Goal: Complete Application Form: Complete application form

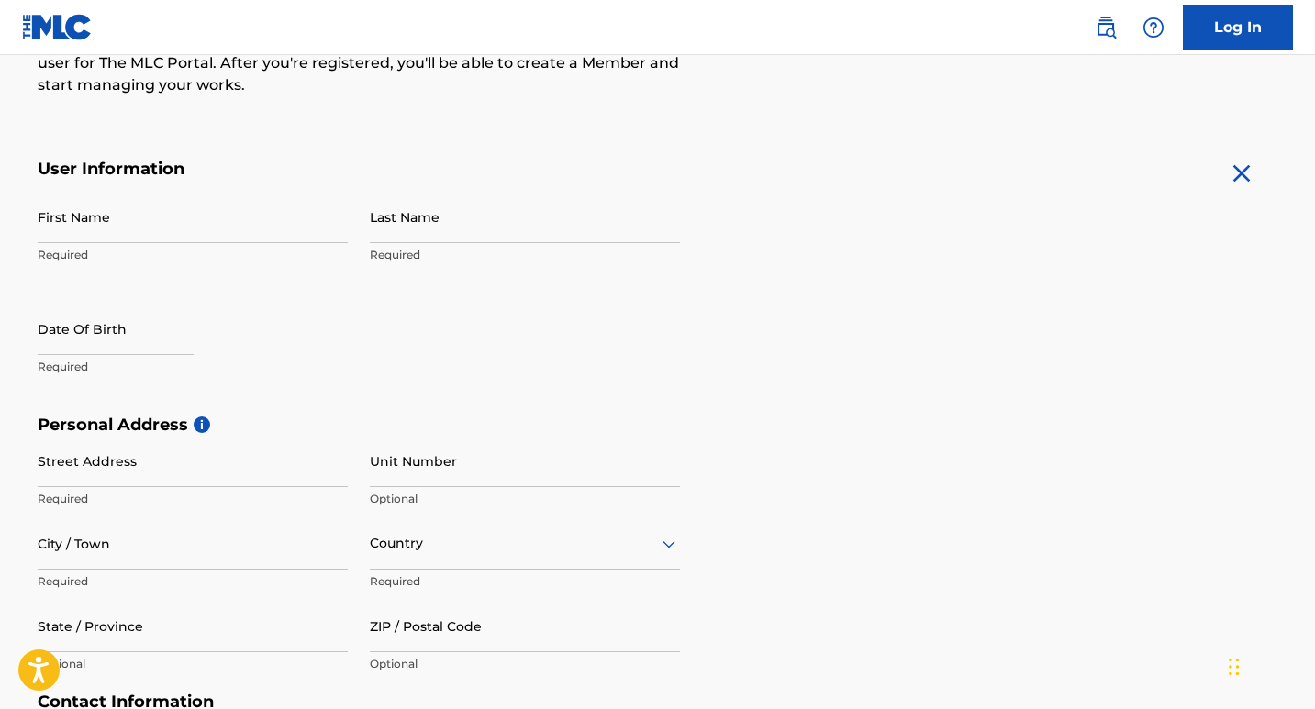
scroll to position [275, 0]
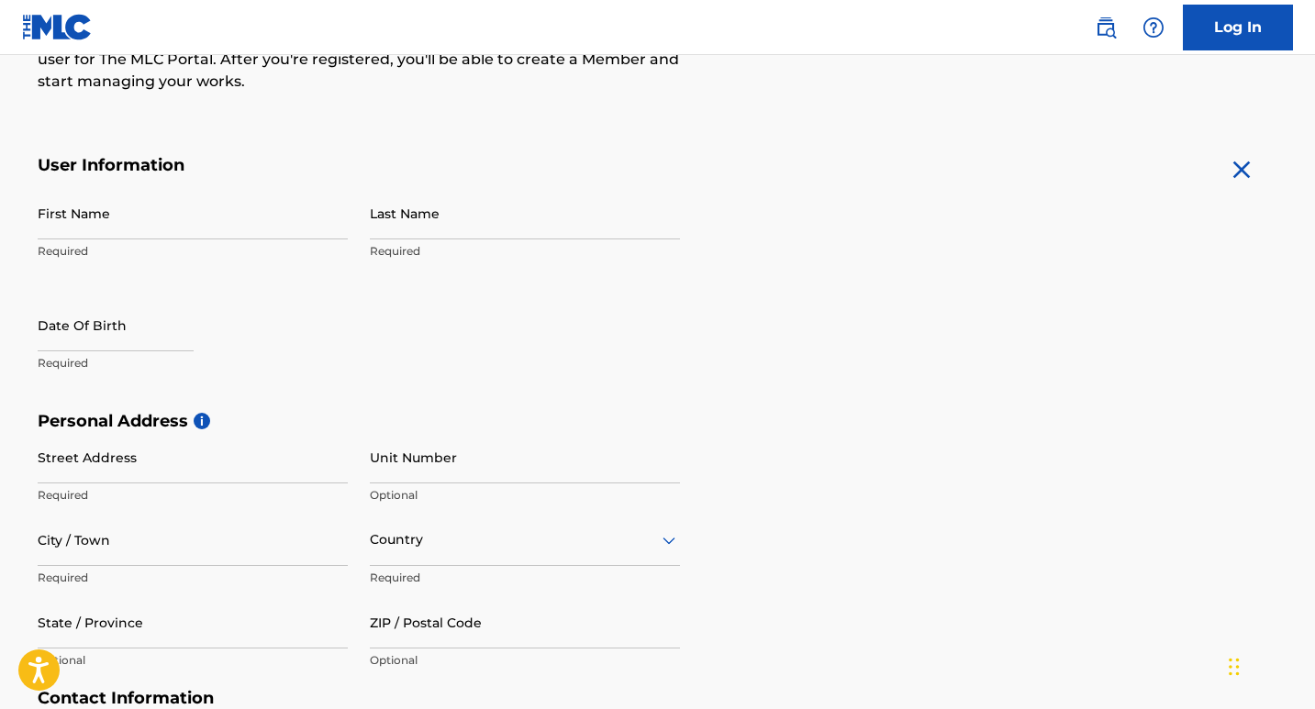
click at [121, 211] on input "First Name" at bounding box center [193, 213] width 310 height 52
type input "[DEMOGRAPHIC_DATA]"
type input "[PERSON_NAME]"
type input "[STREET_ADDRESS]"
type input "[GEOGRAPHIC_DATA]"
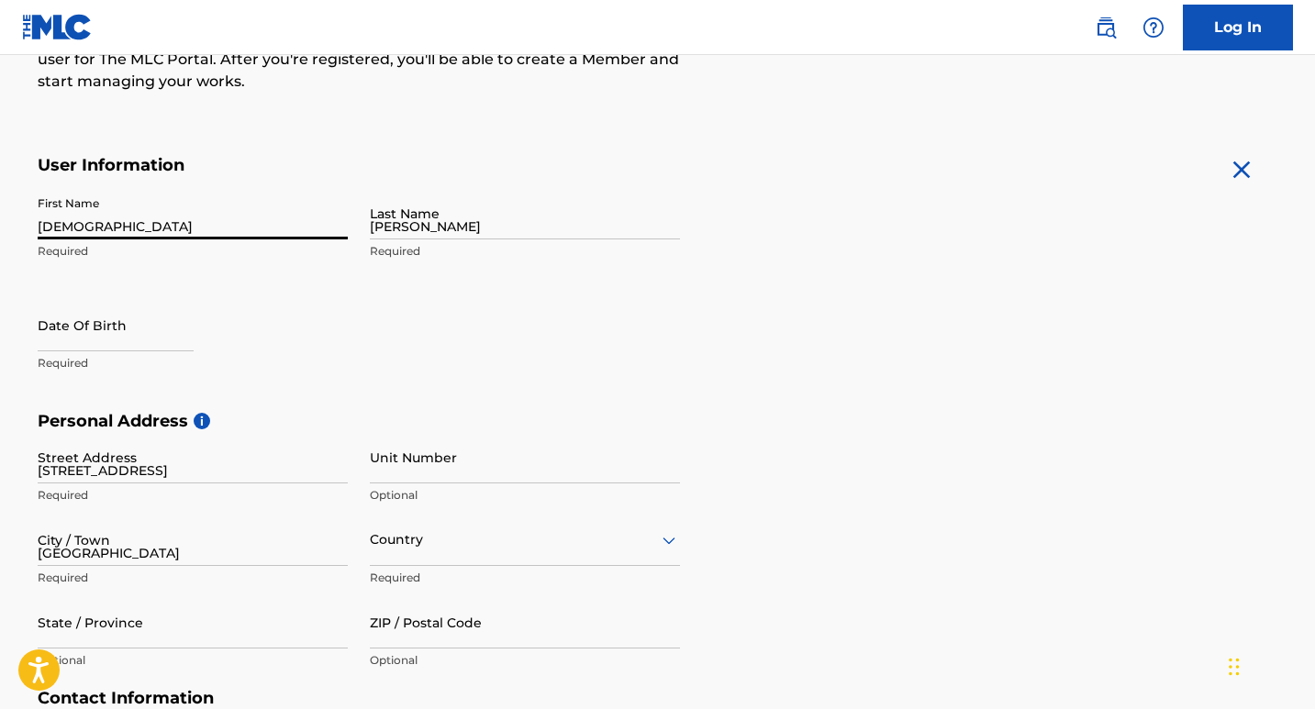
type input "[GEOGRAPHIC_DATA]"
type input "75050"
type input "1"
type input "214"
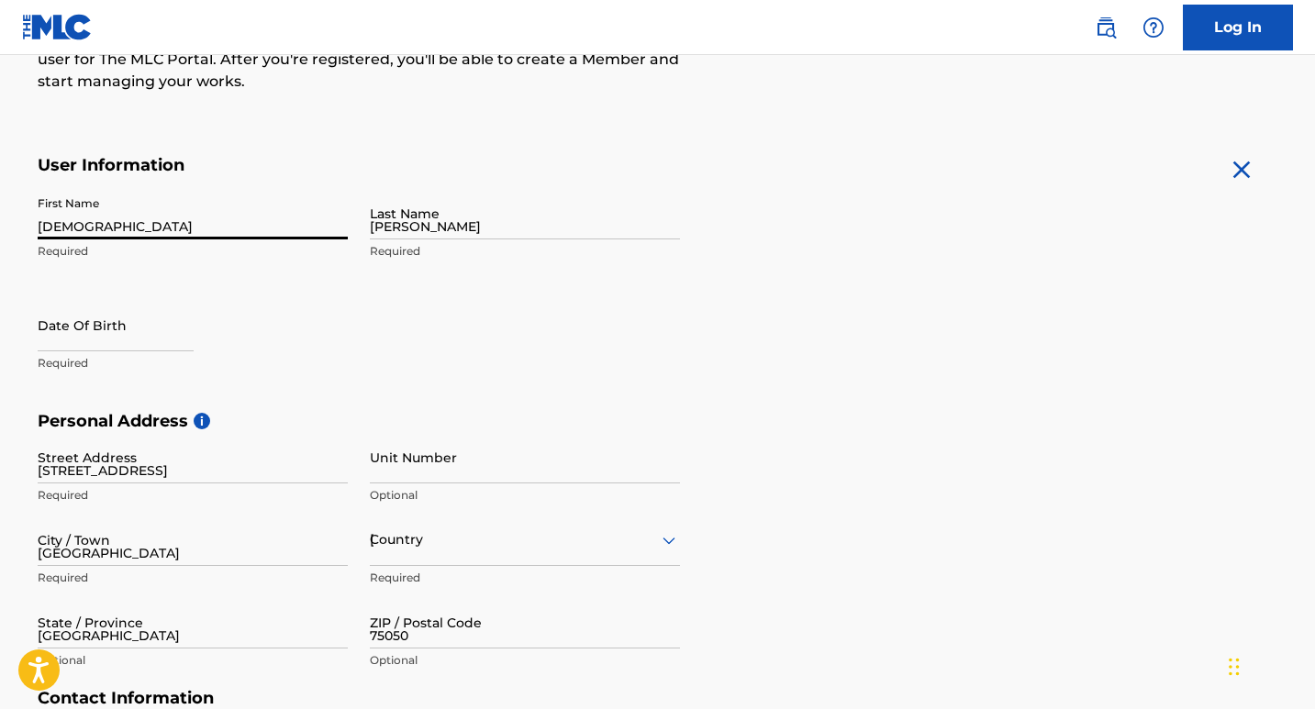
type input "2072509"
type input "[EMAIL_ADDRESS][DOMAIN_NAME]"
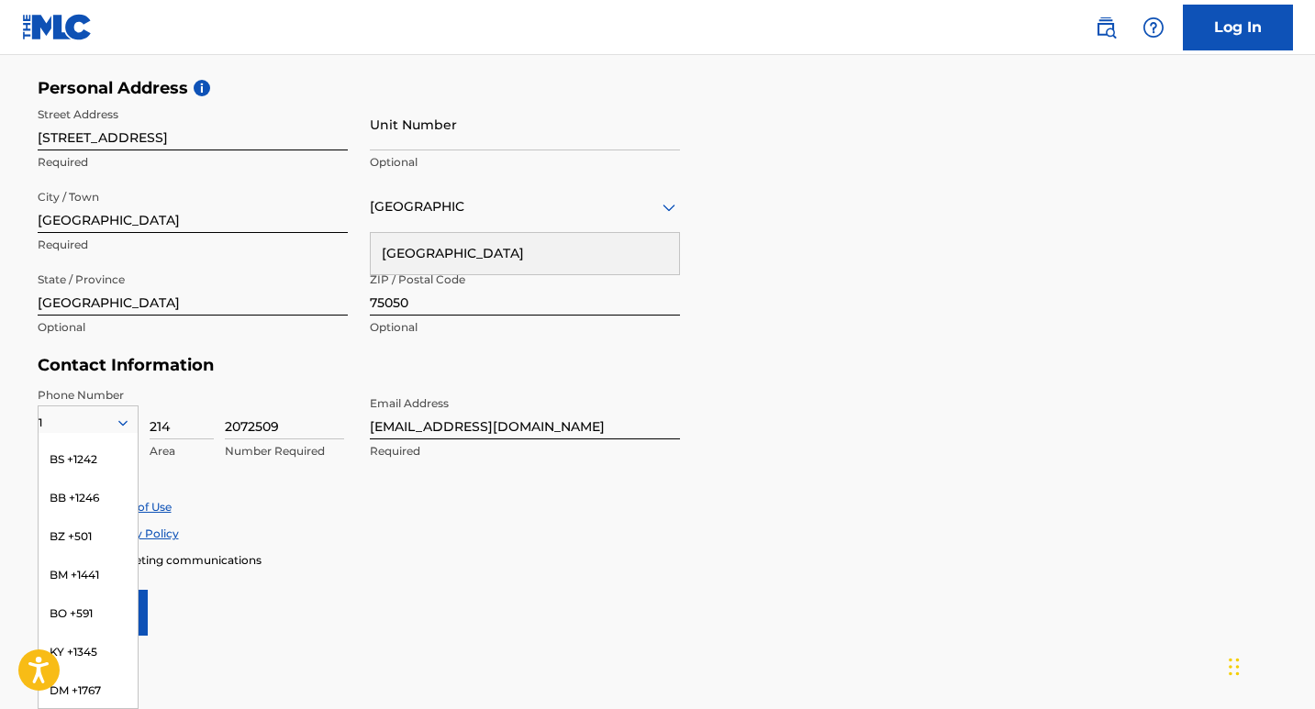
scroll to position [0, 0]
click at [377, 529] on div "Accept Privacy Policy" at bounding box center [658, 534] width 1241 height 16
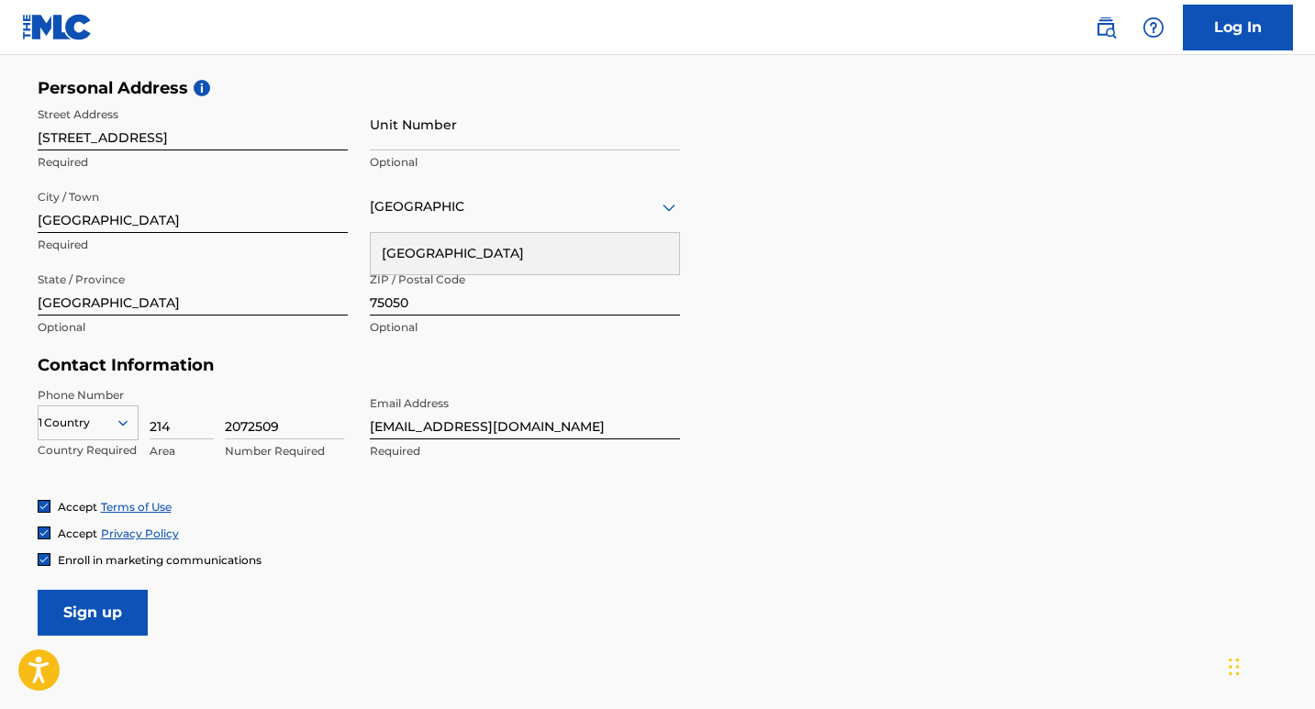
click at [120, 419] on icon at bounding box center [123, 423] width 17 height 17
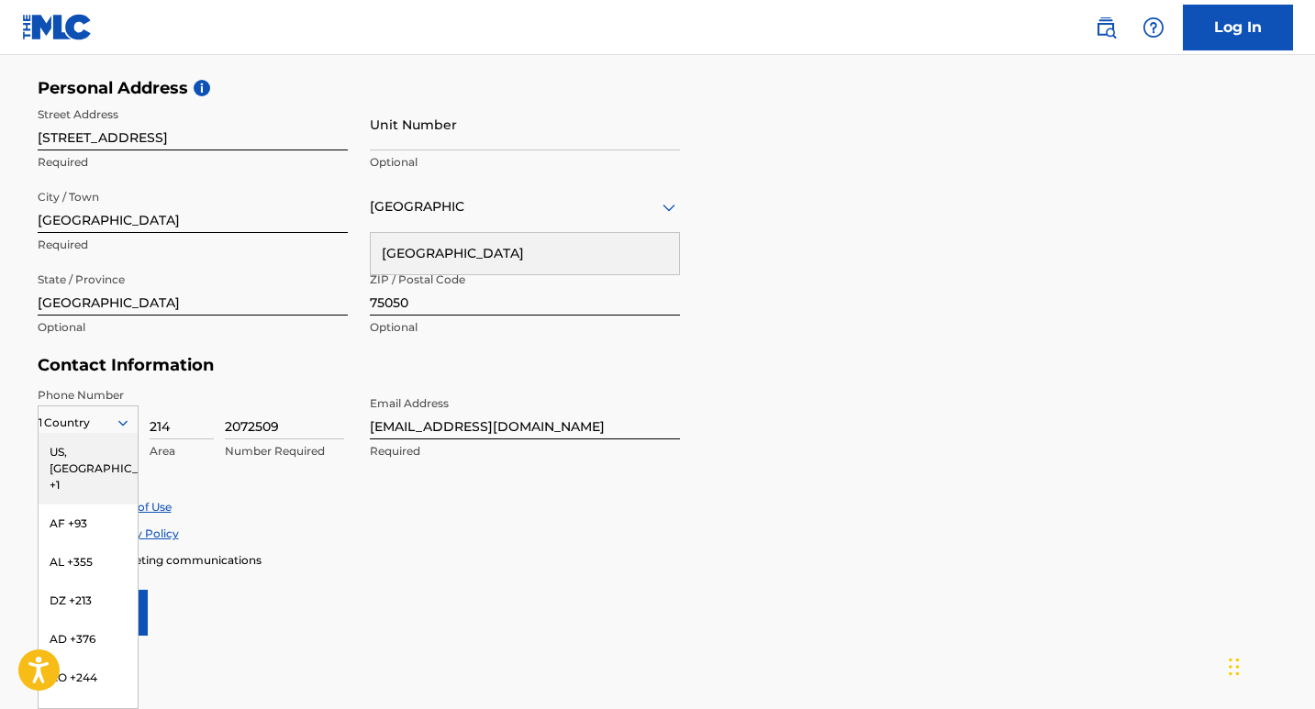
click at [63, 453] on div "US, [GEOGRAPHIC_DATA] +1" at bounding box center [88, 469] width 99 height 72
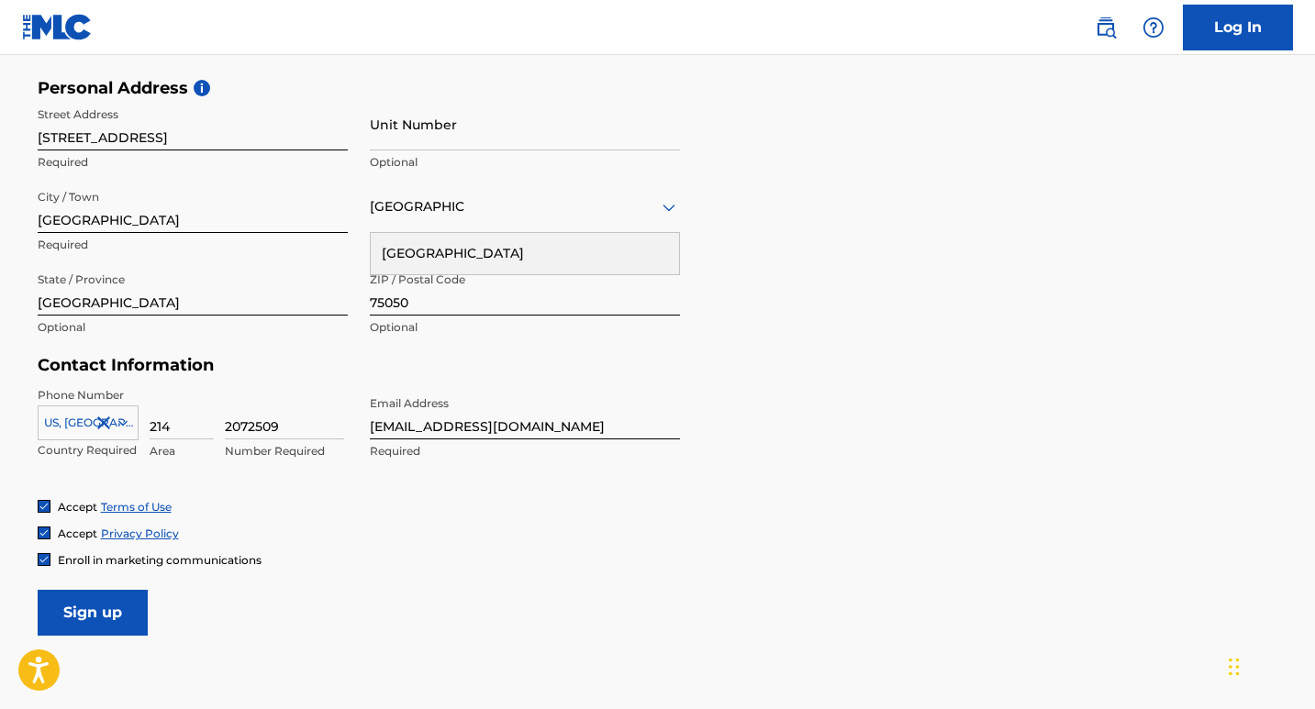
click at [104, 615] on input "Sign up" at bounding box center [93, 613] width 110 height 46
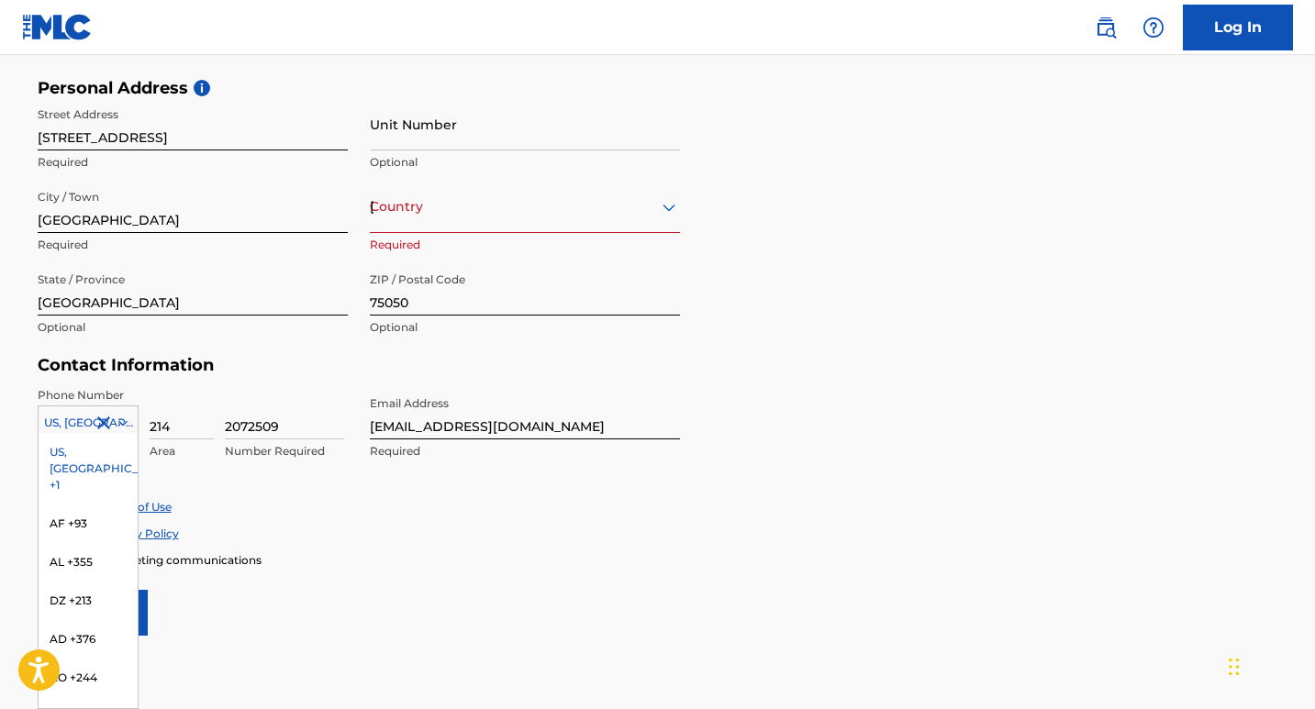
click at [123, 419] on icon at bounding box center [123, 423] width 17 height 17
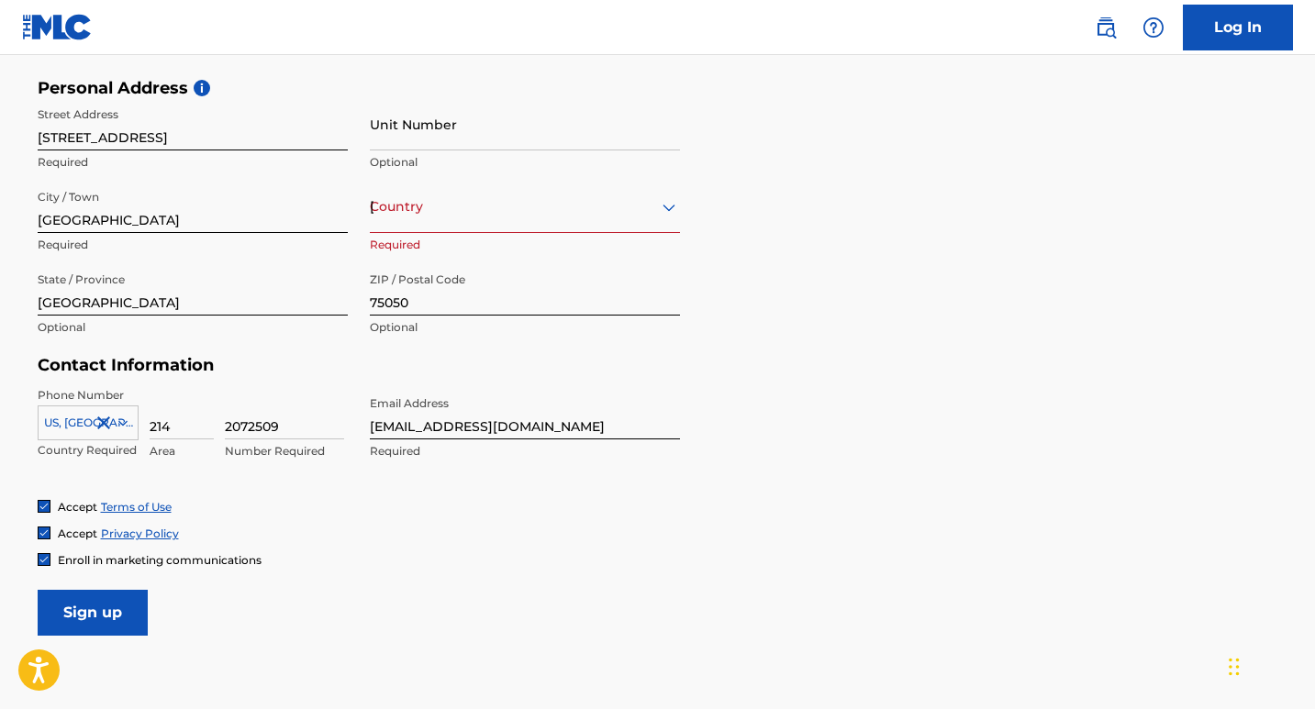
click at [414, 565] on div "Enroll in marketing communications" at bounding box center [658, 560] width 1241 height 16
click at [296, 421] on input "2072509" at bounding box center [284, 413] width 119 height 52
click at [96, 625] on input "Sign up" at bounding box center [93, 613] width 110 height 46
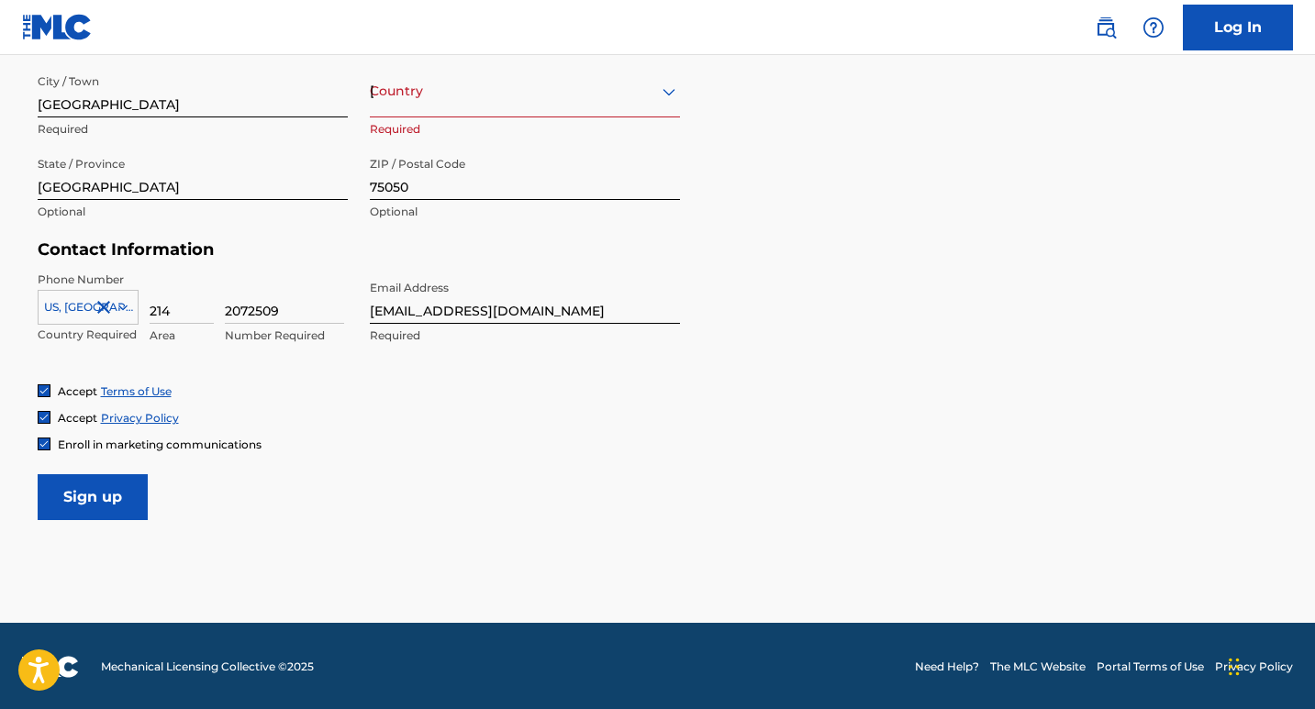
scroll to position [726, 0]
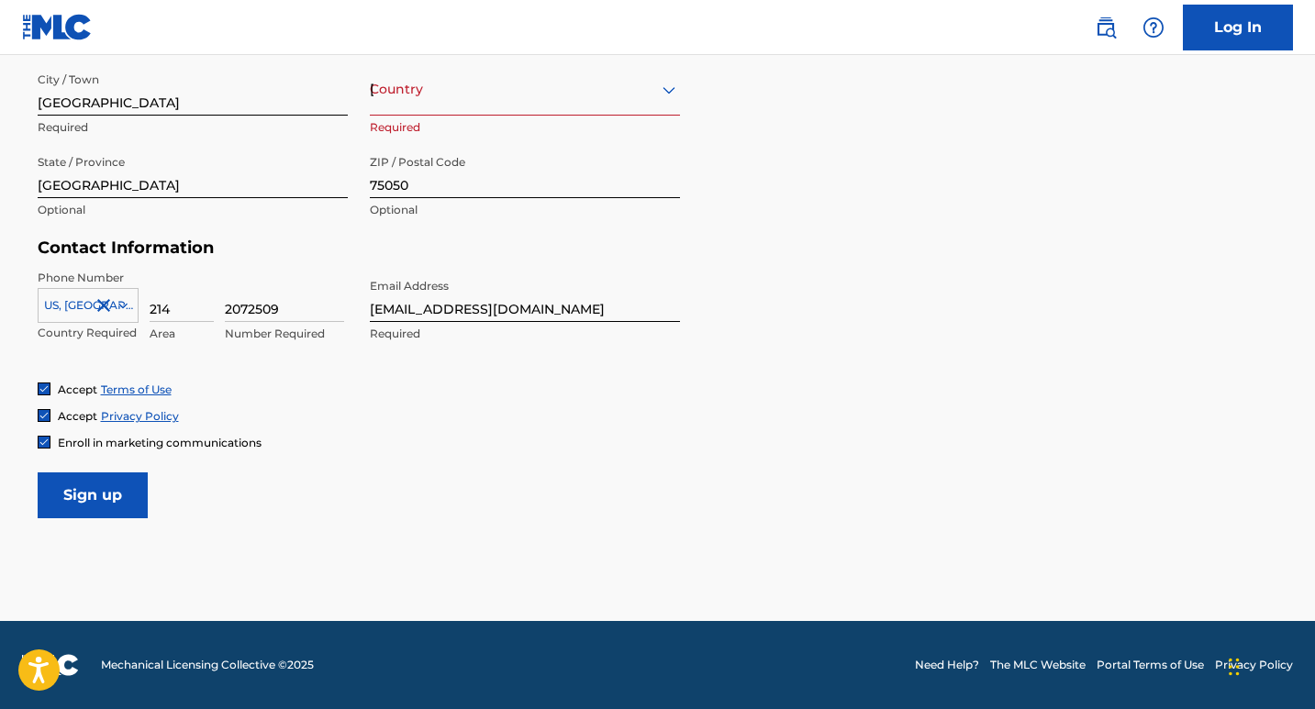
click at [76, 334] on p "Country Required" at bounding box center [88, 333] width 101 height 17
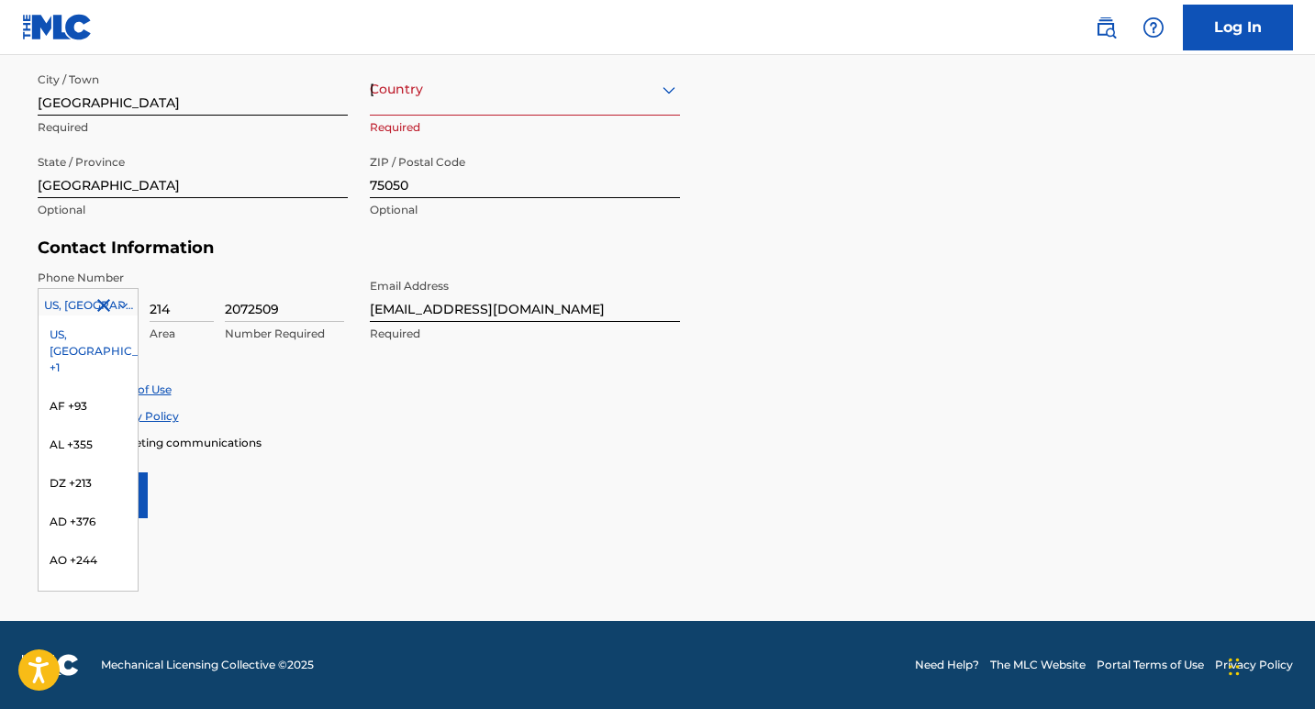
click at [86, 307] on div at bounding box center [88, 305] width 99 height 20
click at [69, 338] on div "US, [GEOGRAPHIC_DATA] +1" at bounding box center [88, 352] width 99 height 72
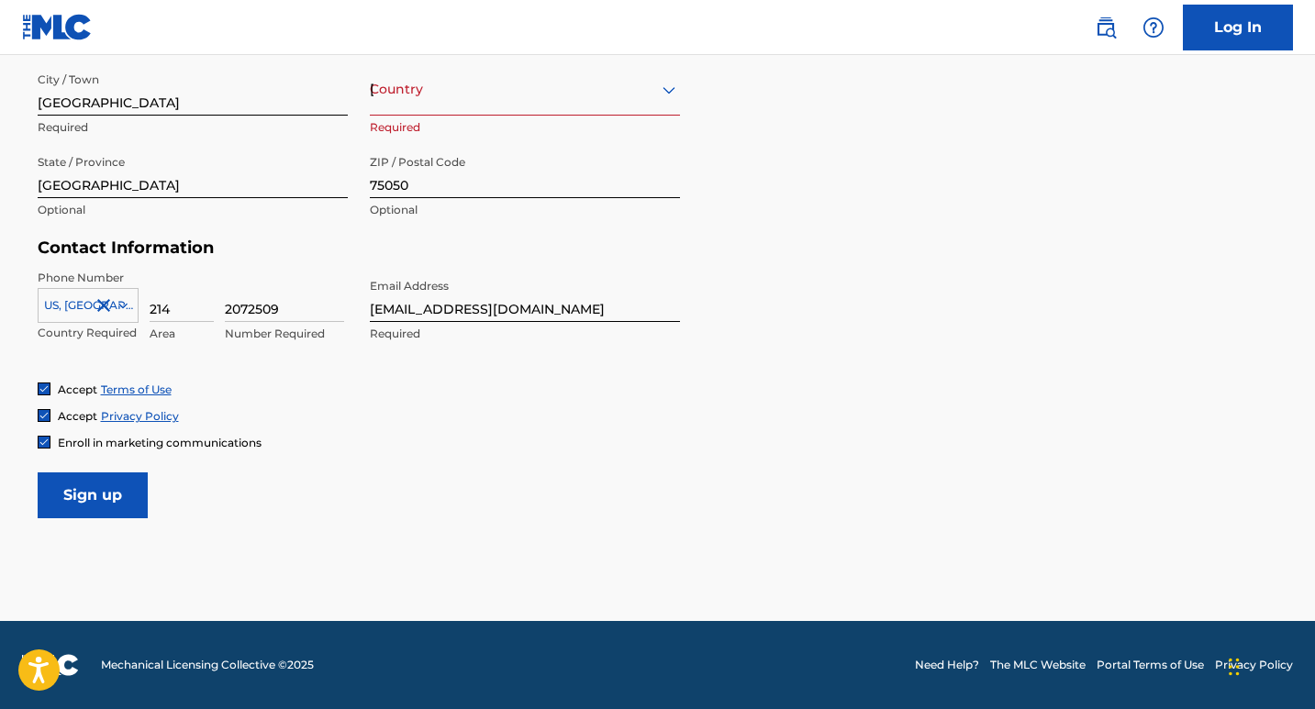
click at [94, 495] on input "Sign up" at bounding box center [93, 496] width 110 height 46
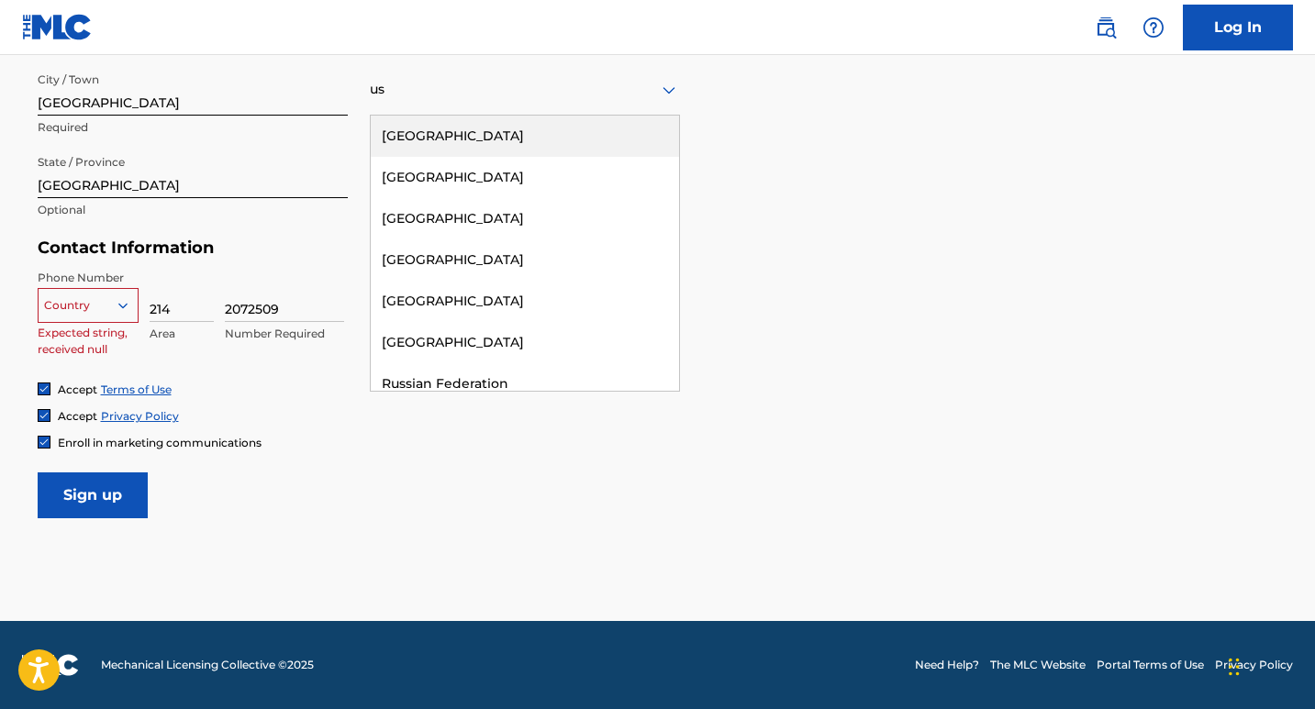
type input "usa"
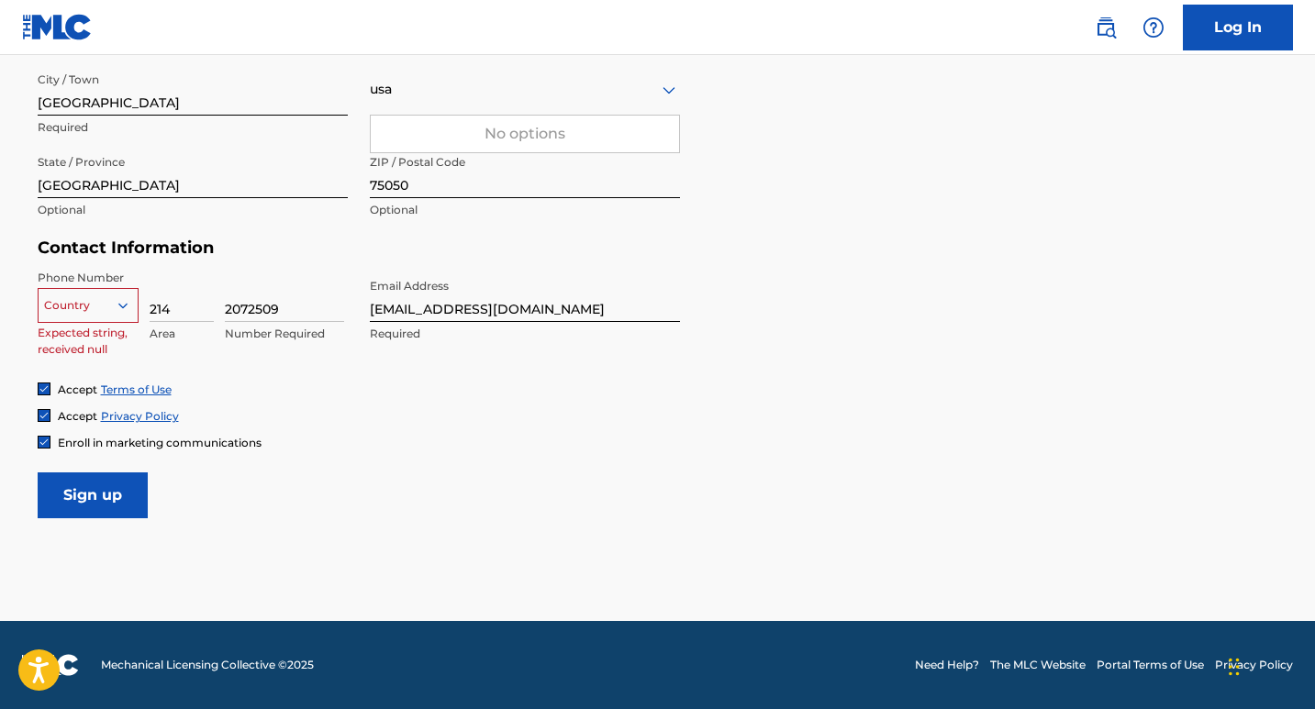
click at [387, 90] on input "usa" at bounding box center [383, 89] width 26 height 19
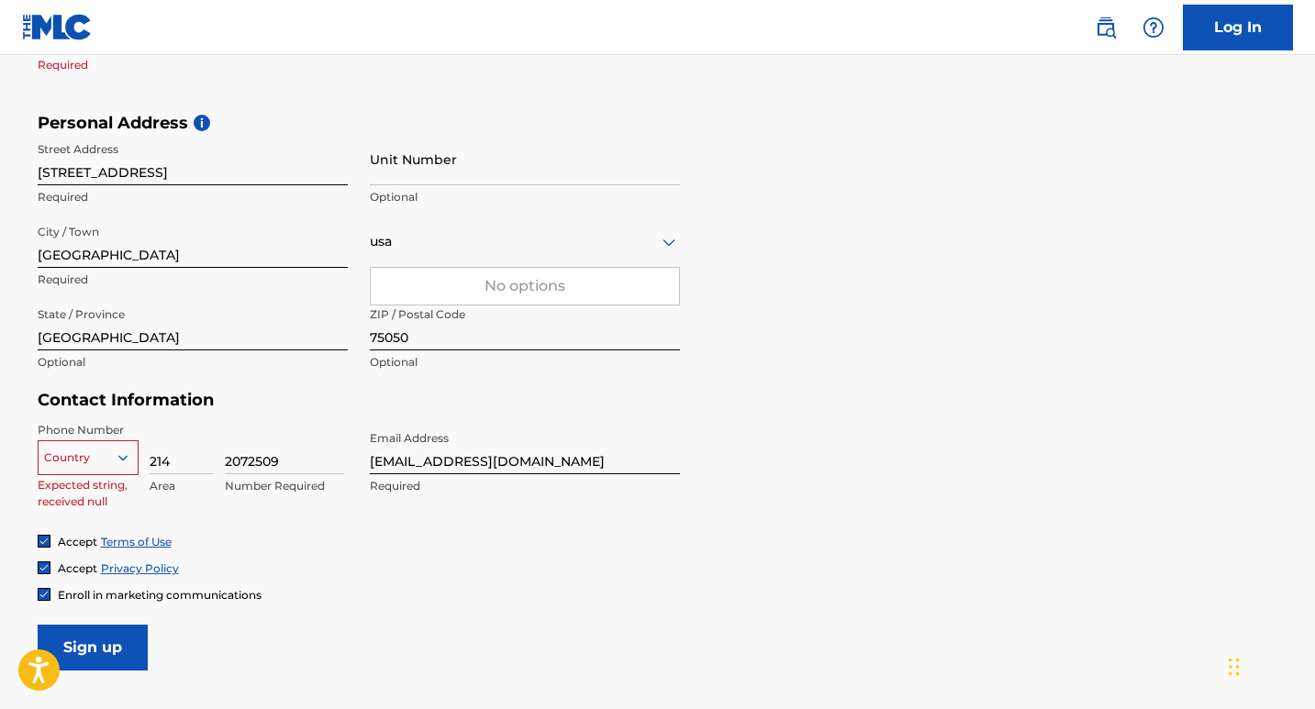
scroll to position [542, 0]
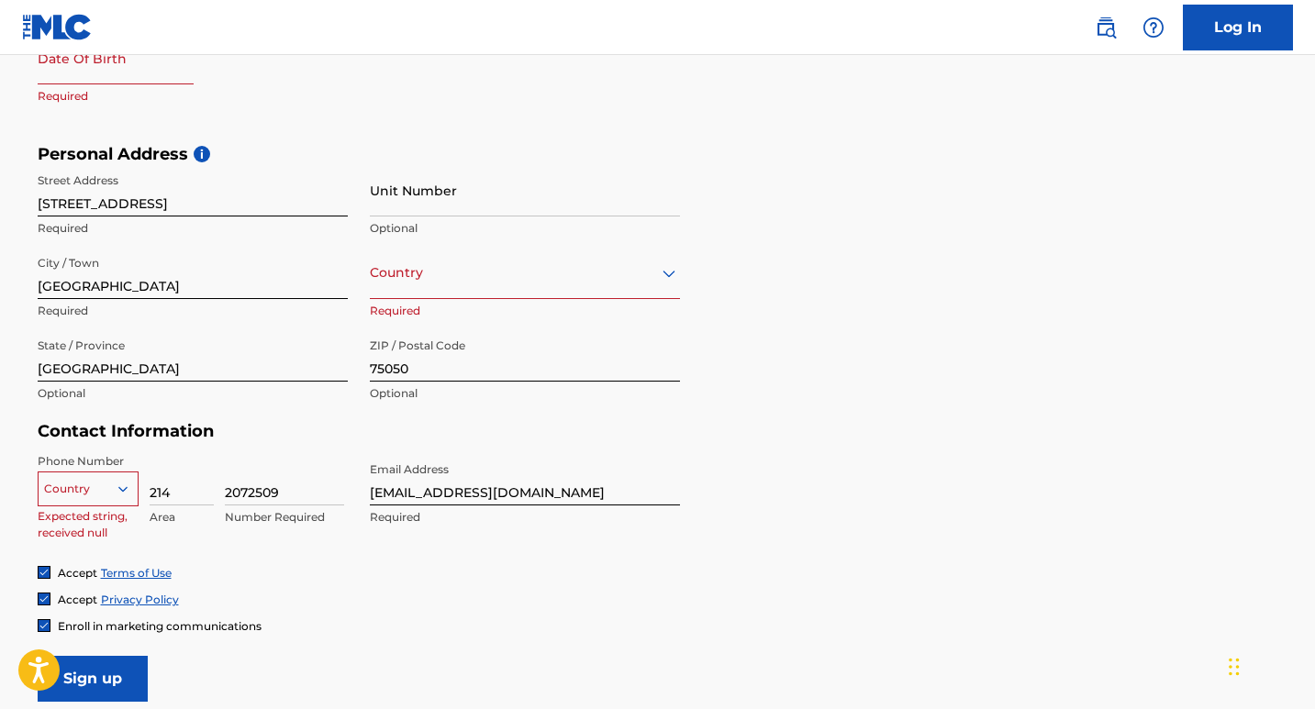
click at [669, 273] on icon at bounding box center [669, 273] width 13 height 7
click at [430, 273] on div "usa" at bounding box center [525, 273] width 310 height 23
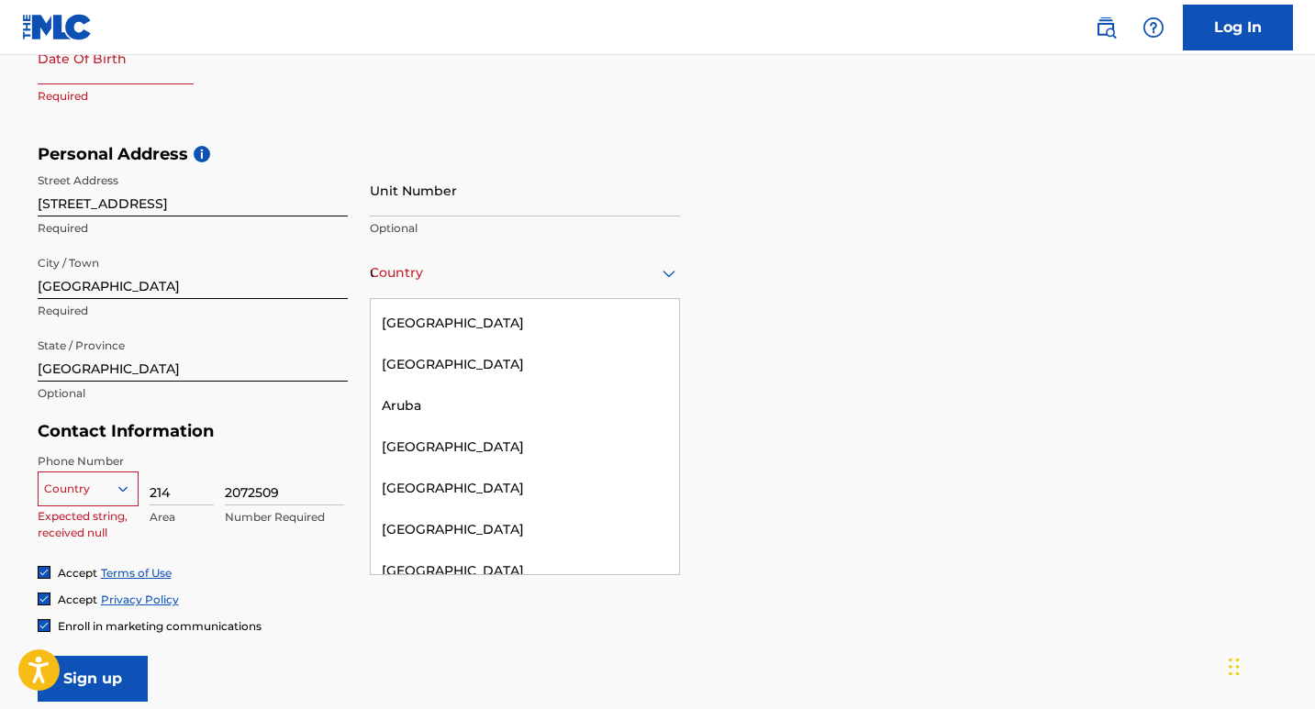
scroll to position [0, 0]
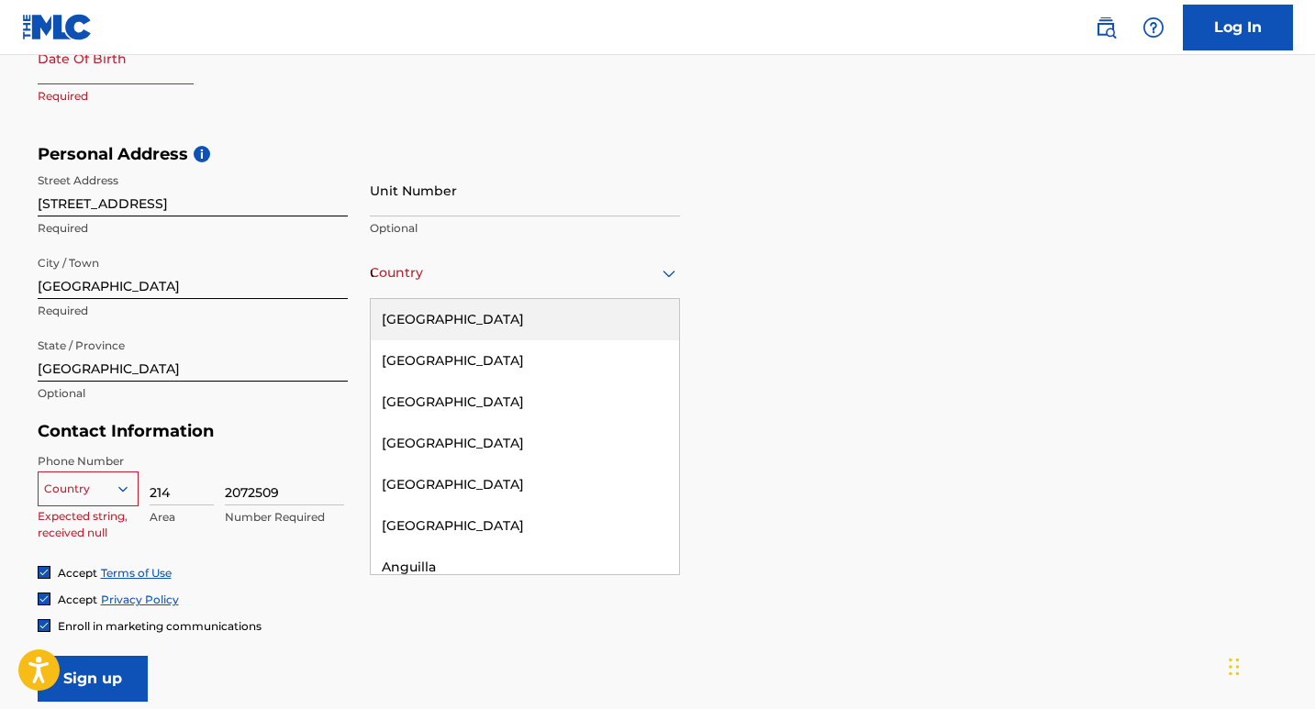
click at [459, 308] on div "[GEOGRAPHIC_DATA]" at bounding box center [525, 319] width 308 height 41
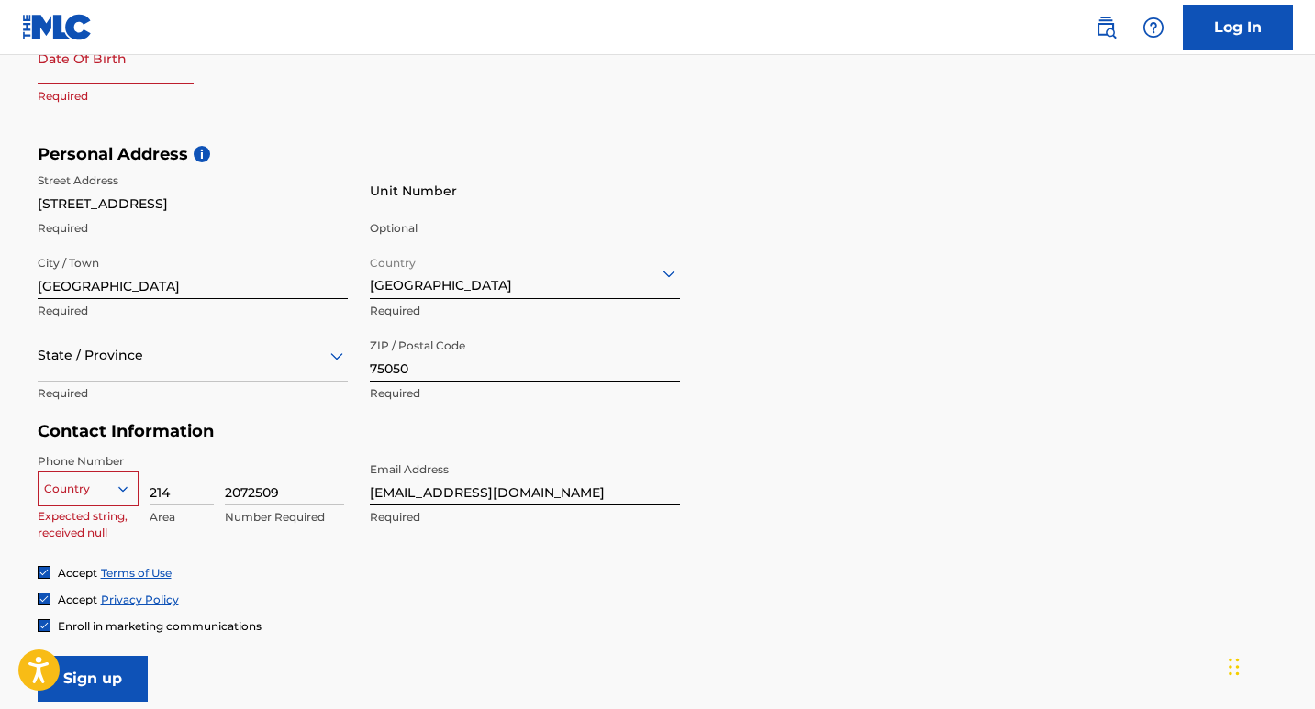
click at [316, 592] on div "Accept Privacy Policy" at bounding box center [658, 600] width 1241 height 16
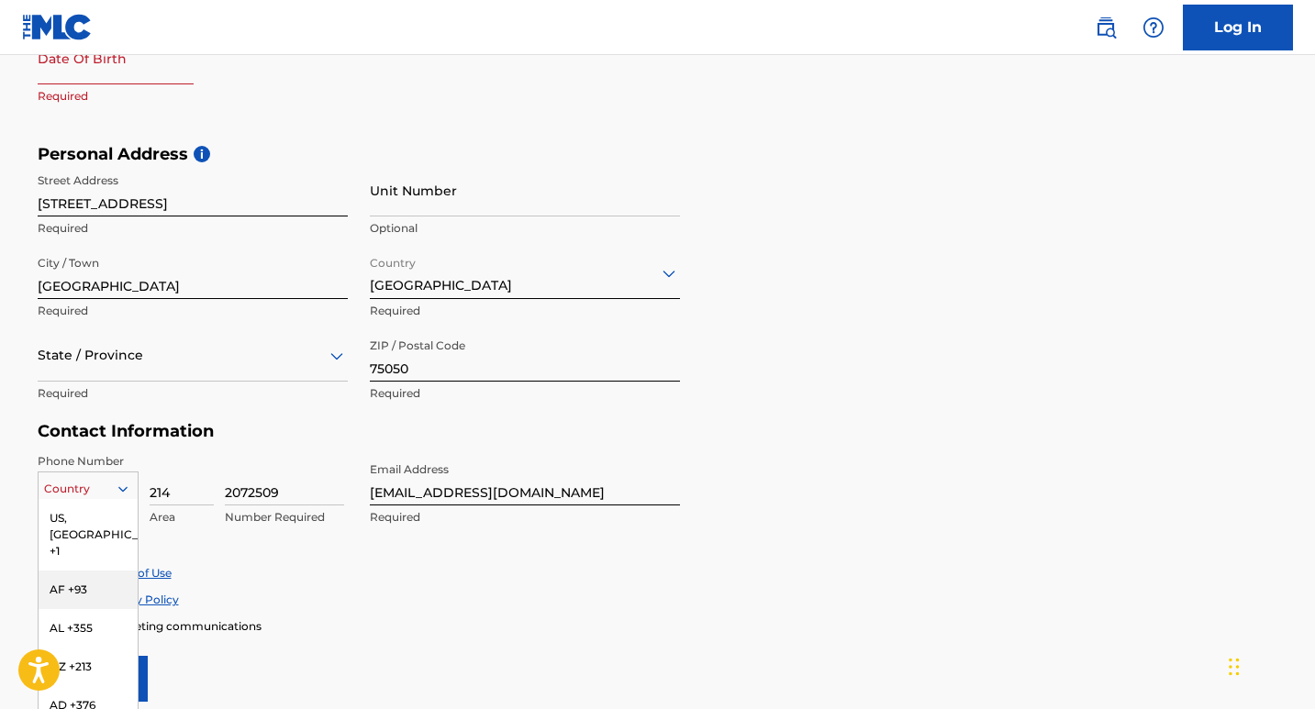
scroll to position [608, 0]
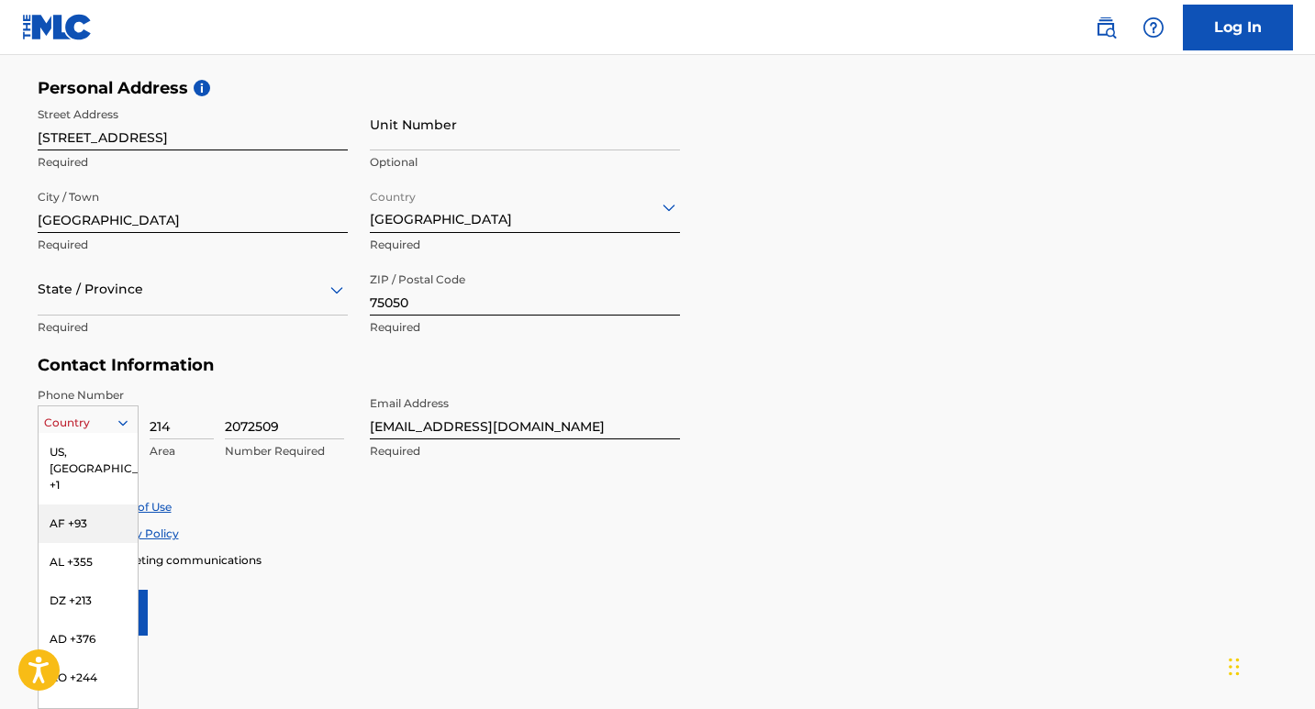
click at [122, 433] on div "216 results available. Use Up and Down to choose options, press Enter to select…" at bounding box center [88, 420] width 101 height 28
click at [61, 454] on div "US, [GEOGRAPHIC_DATA] +1" at bounding box center [88, 469] width 99 height 72
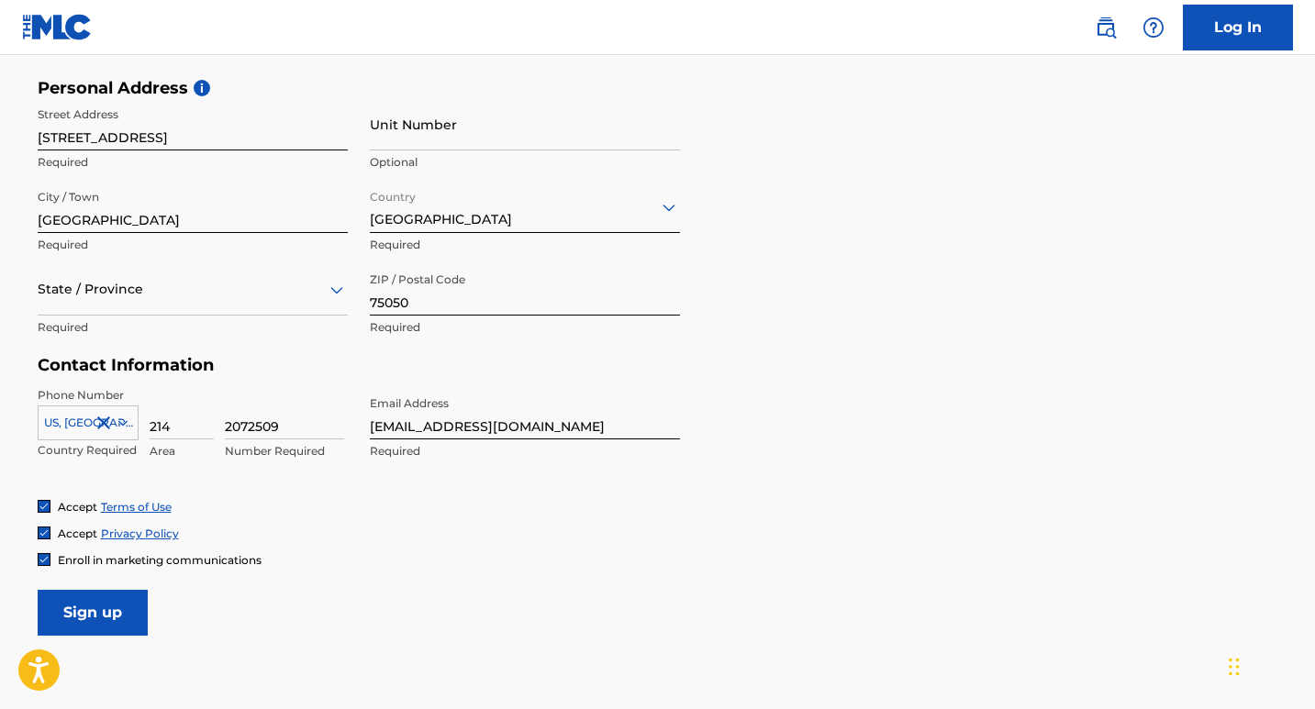
click at [80, 614] on input "Sign up" at bounding box center [93, 613] width 110 height 46
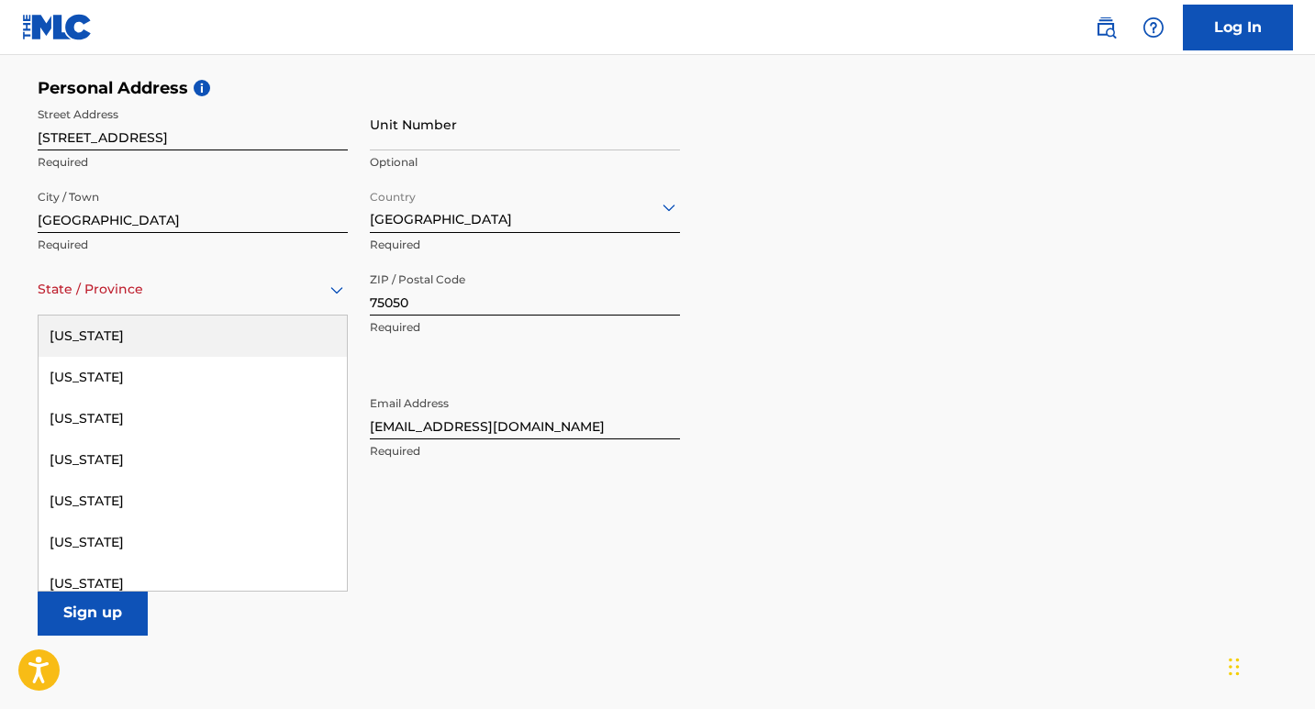
click at [96, 295] on div at bounding box center [193, 289] width 310 height 23
type input "T"
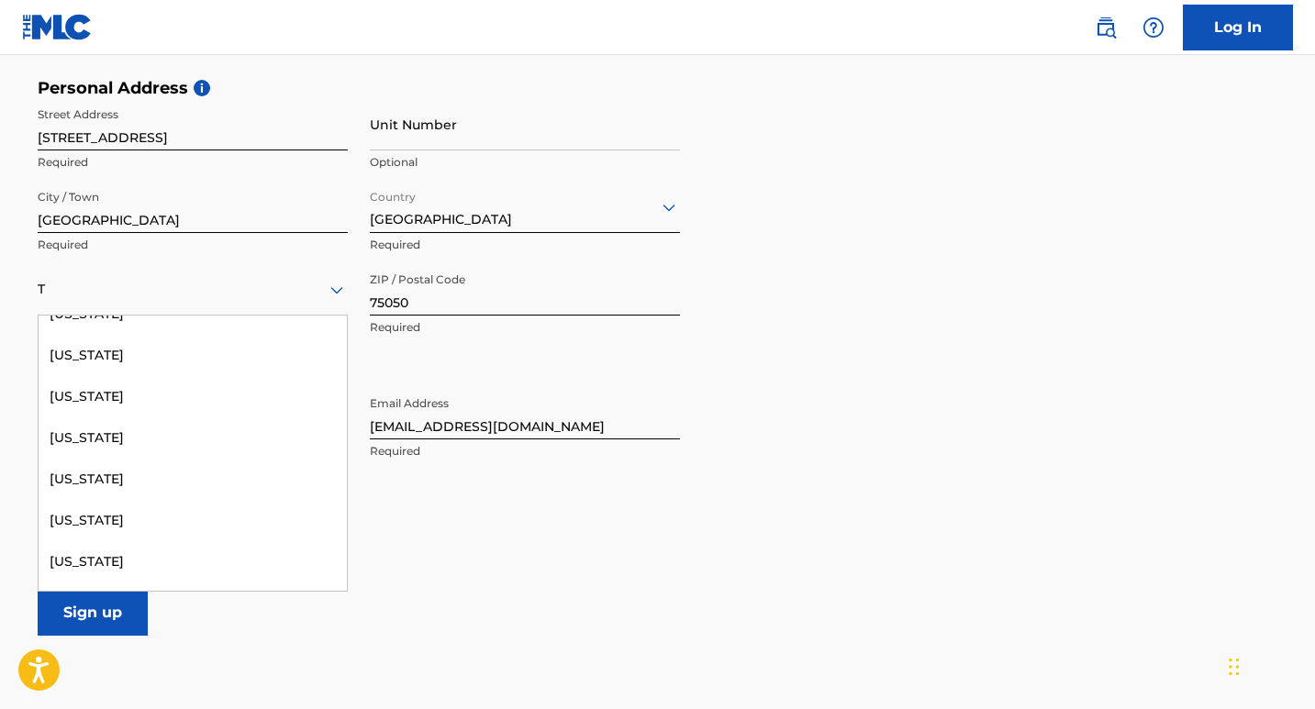
scroll to position [459, 0]
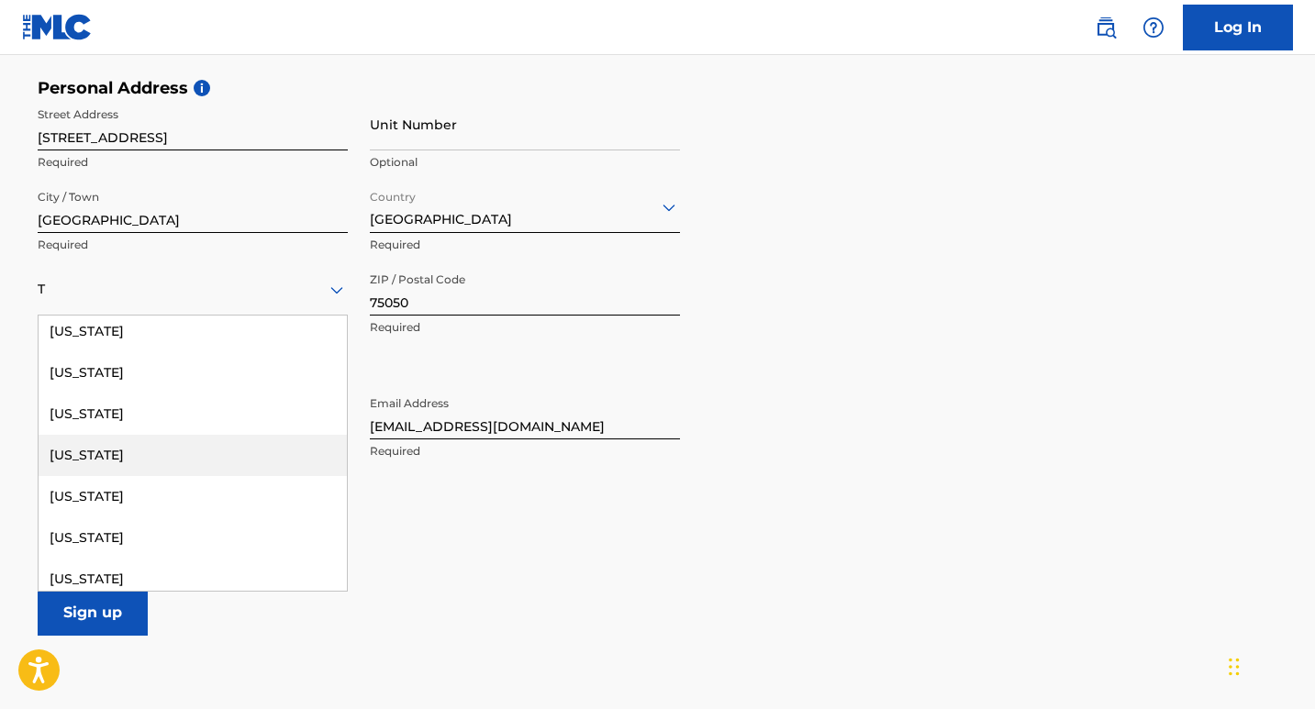
click at [84, 460] on div "[US_STATE]" at bounding box center [193, 455] width 308 height 41
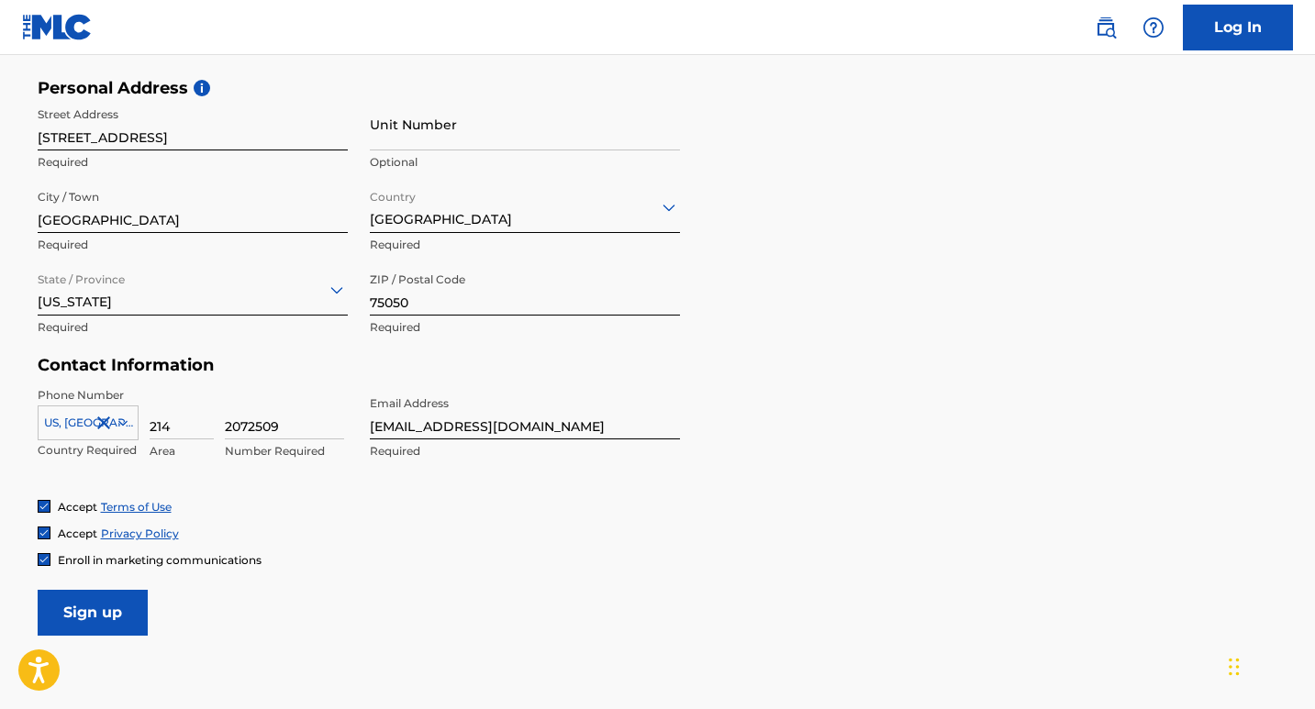
click at [105, 608] on input "Sign up" at bounding box center [93, 613] width 110 height 46
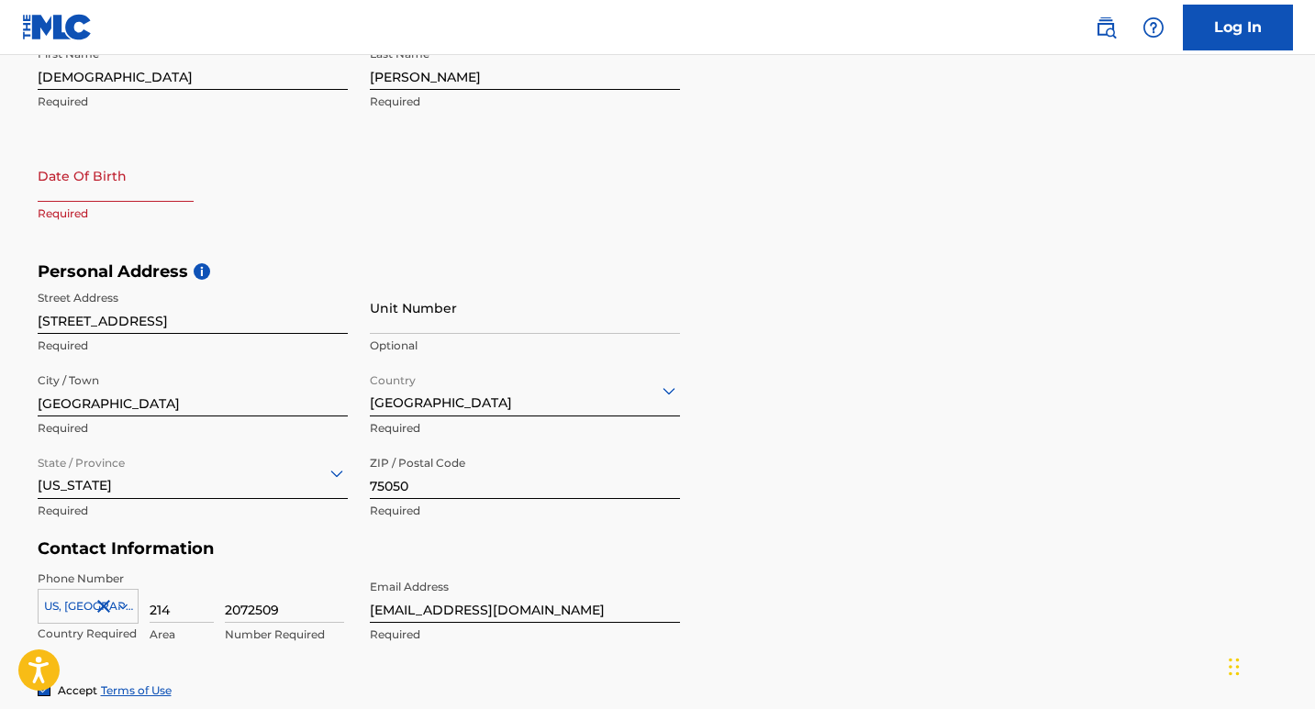
scroll to position [333, 0]
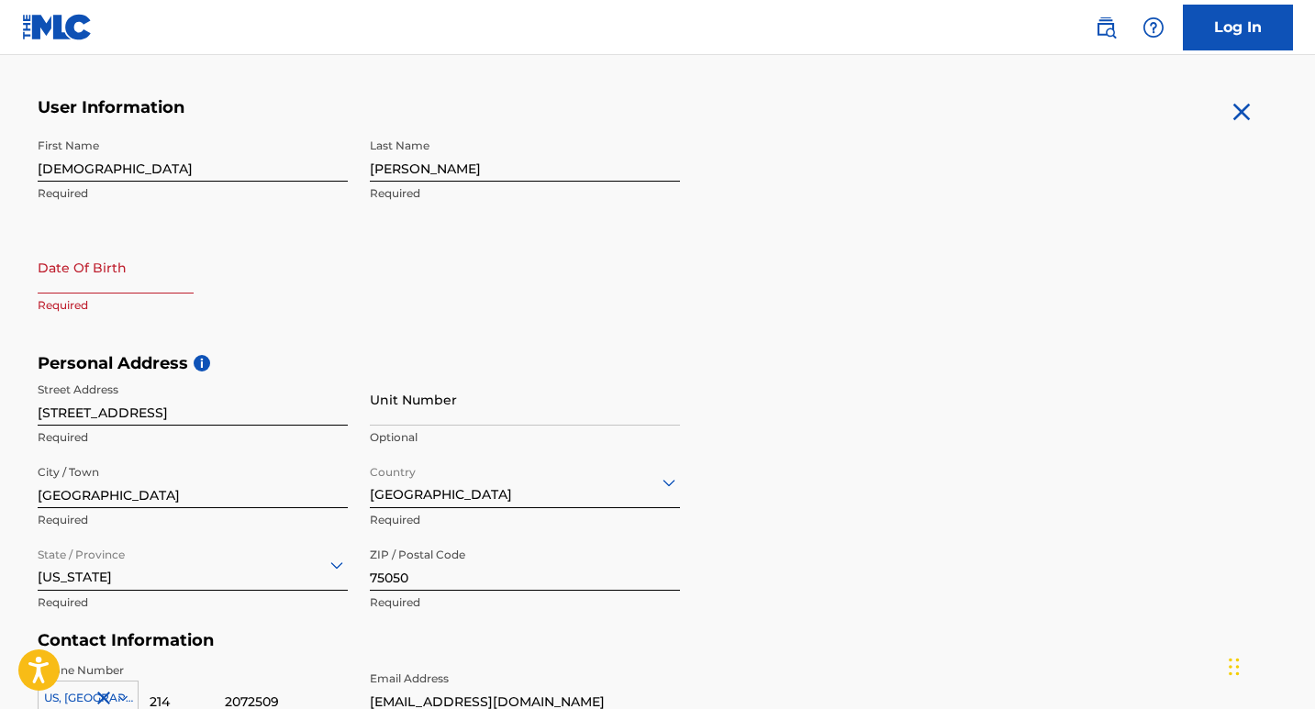
click at [129, 280] on input "text" at bounding box center [116, 267] width 156 height 52
select select "7"
select select "2025"
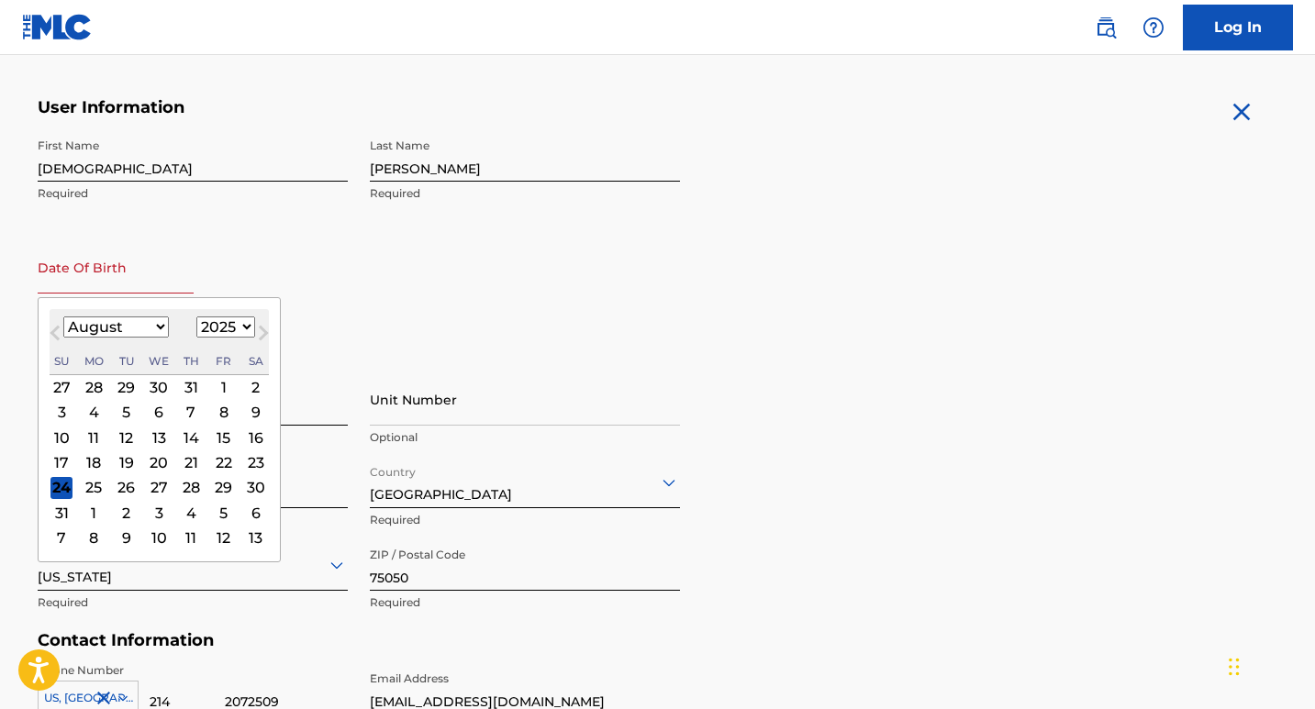
click at [162, 325] on select "January February March April May June July August September October November De…" at bounding box center [116, 327] width 106 height 21
select select "9"
click at [63, 317] on select "January February March April May June July August September October November De…" at bounding box center [116, 327] width 106 height 21
click at [130, 440] on div "14" at bounding box center [127, 438] width 22 height 22
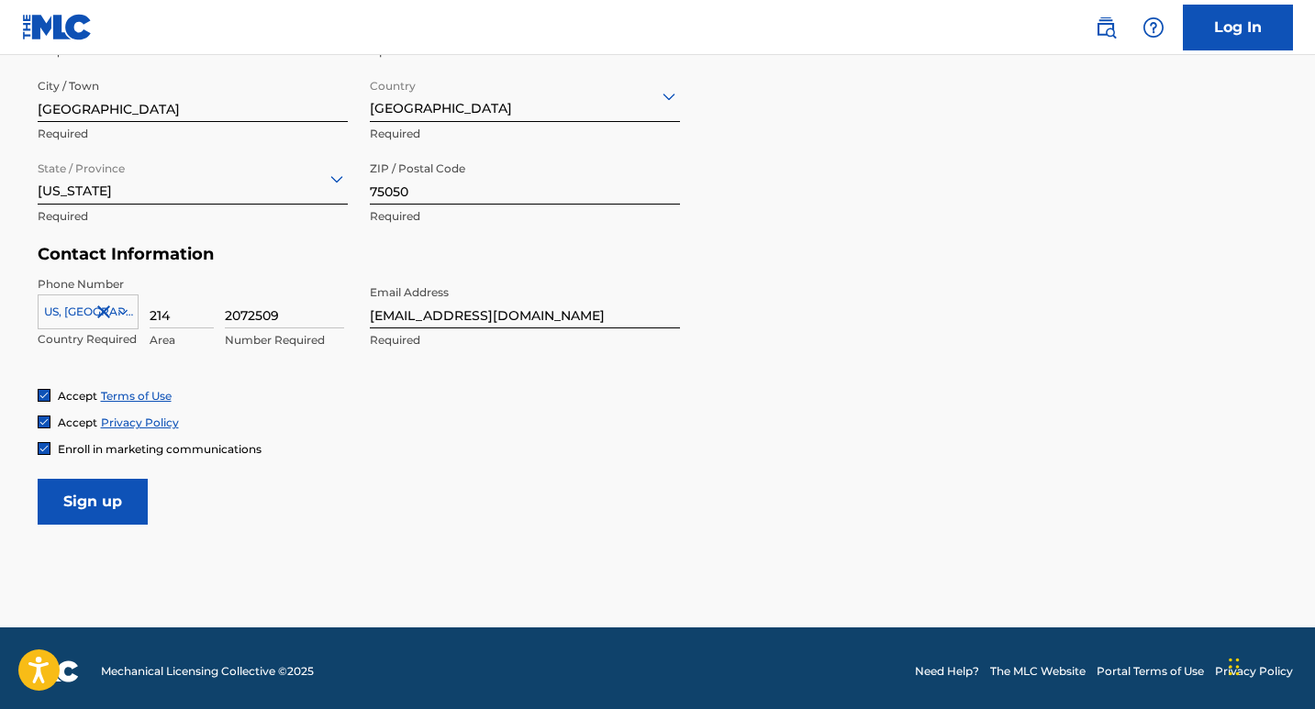
scroll to position [726, 0]
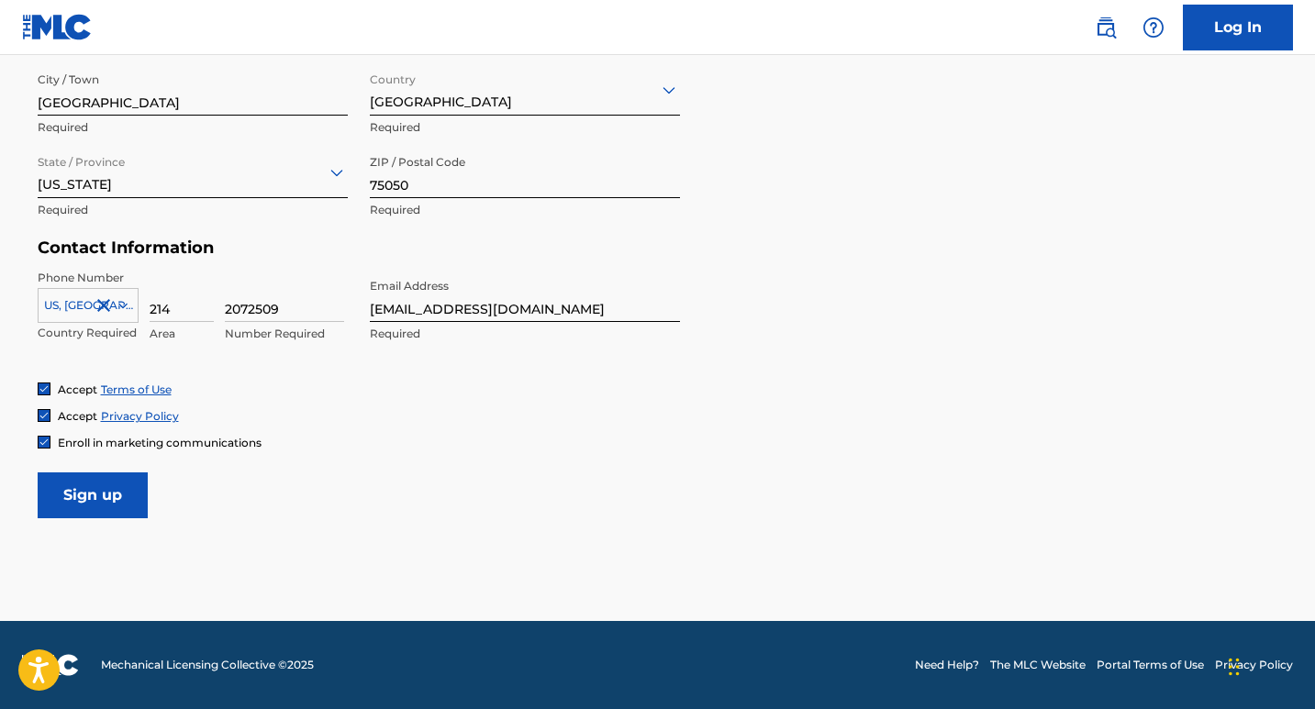
type input "[DATE]"
click at [105, 489] on input "Sign up" at bounding box center [93, 496] width 110 height 46
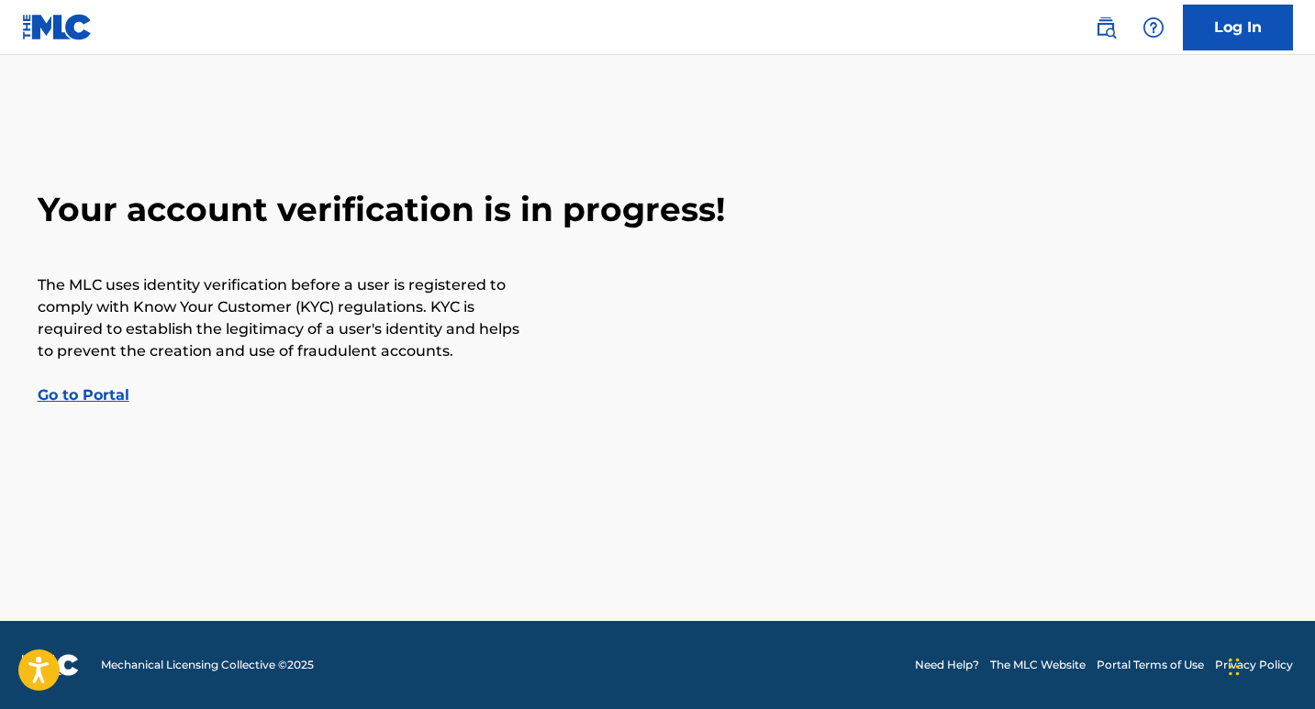
click at [97, 395] on link "Go to Portal" at bounding box center [84, 394] width 92 height 17
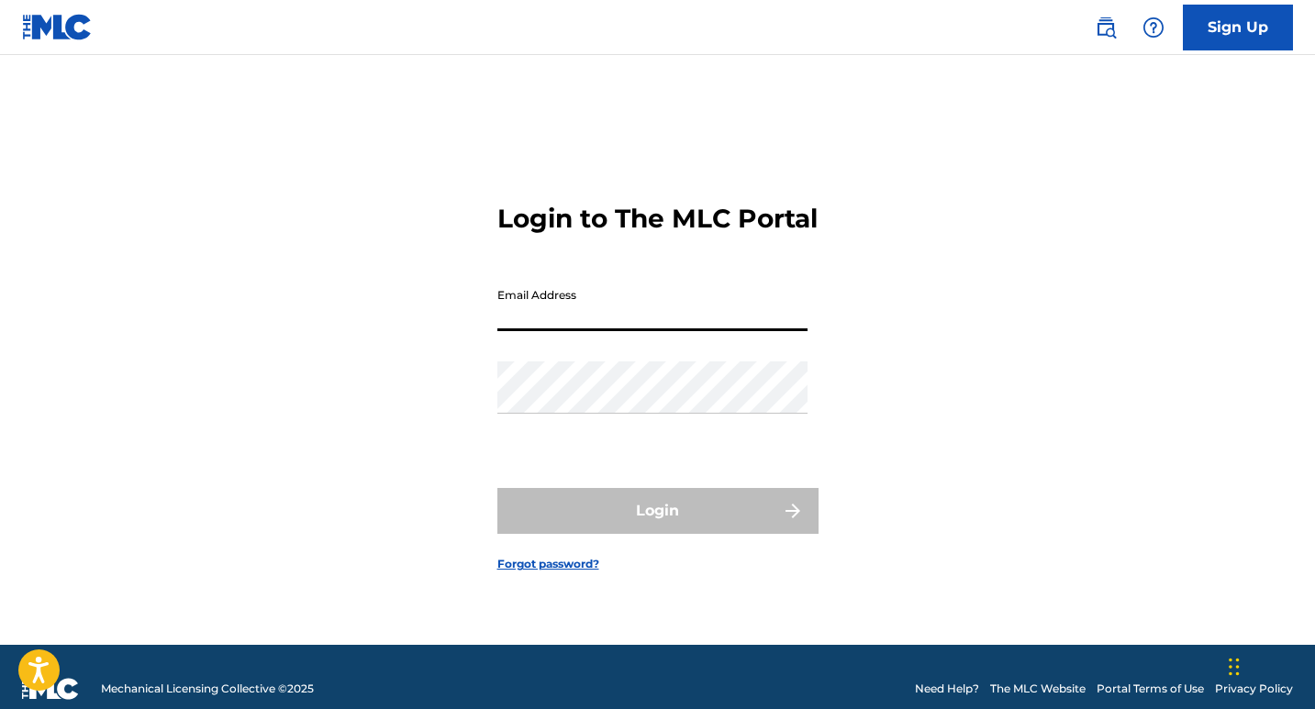
click at [589, 316] on input "Email Address" at bounding box center [652, 305] width 310 height 52
type input "[EMAIL_ADDRESS][DOMAIN_NAME]"
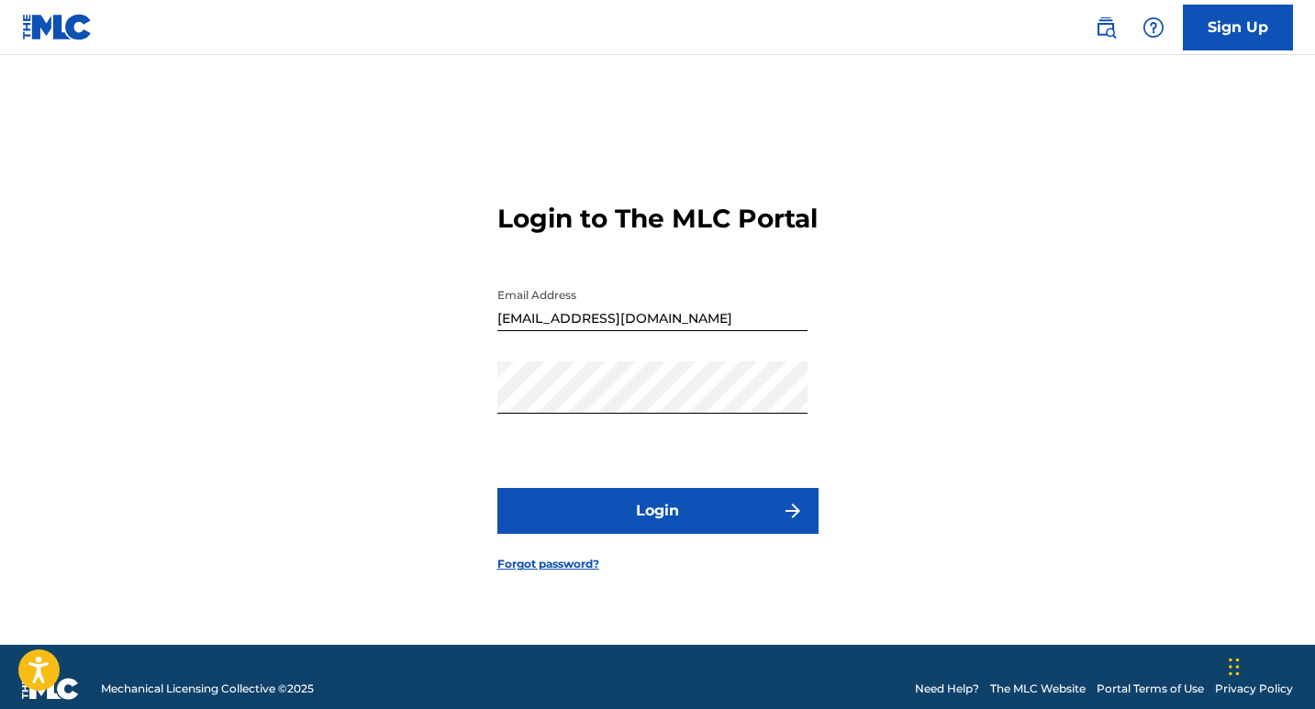
click at [644, 518] on button "Login" at bounding box center [657, 511] width 321 height 46
click at [1262, 23] on link "Sign Up" at bounding box center [1238, 28] width 110 height 46
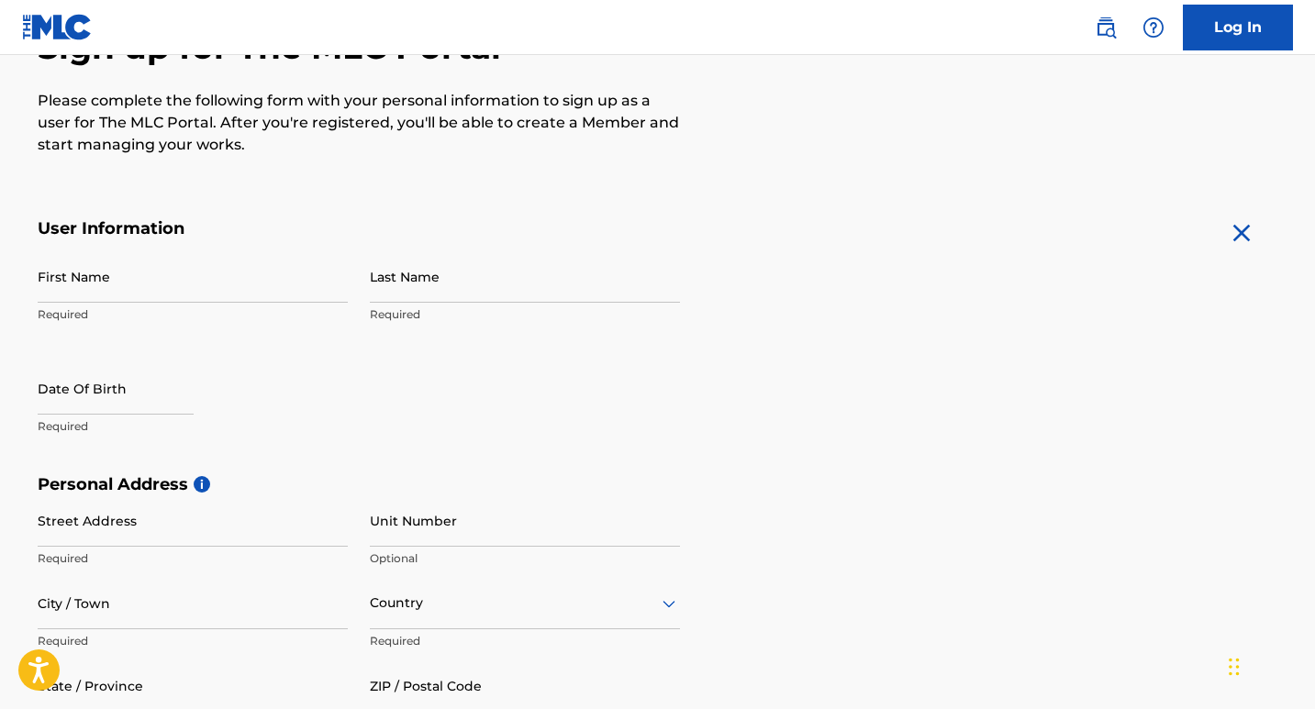
scroll to position [184, 0]
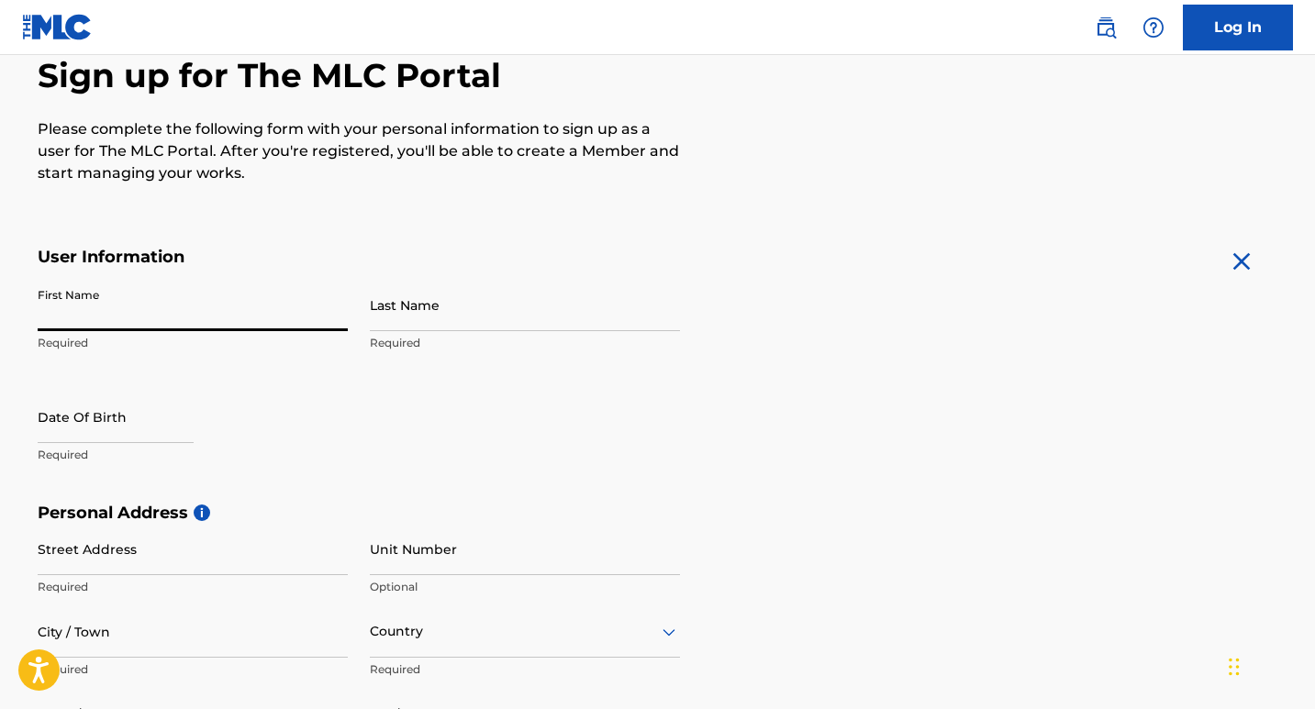
click at [131, 313] on input "First Name" at bounding box center [193, 305] width 310 height 52
type input "[DEMOGRAPHIC_DATA]"
type input "[PERSON_NAME]"
type input "[STREET_ADDRESS]"
type input "[GEOGRAPHIC_DATA]"
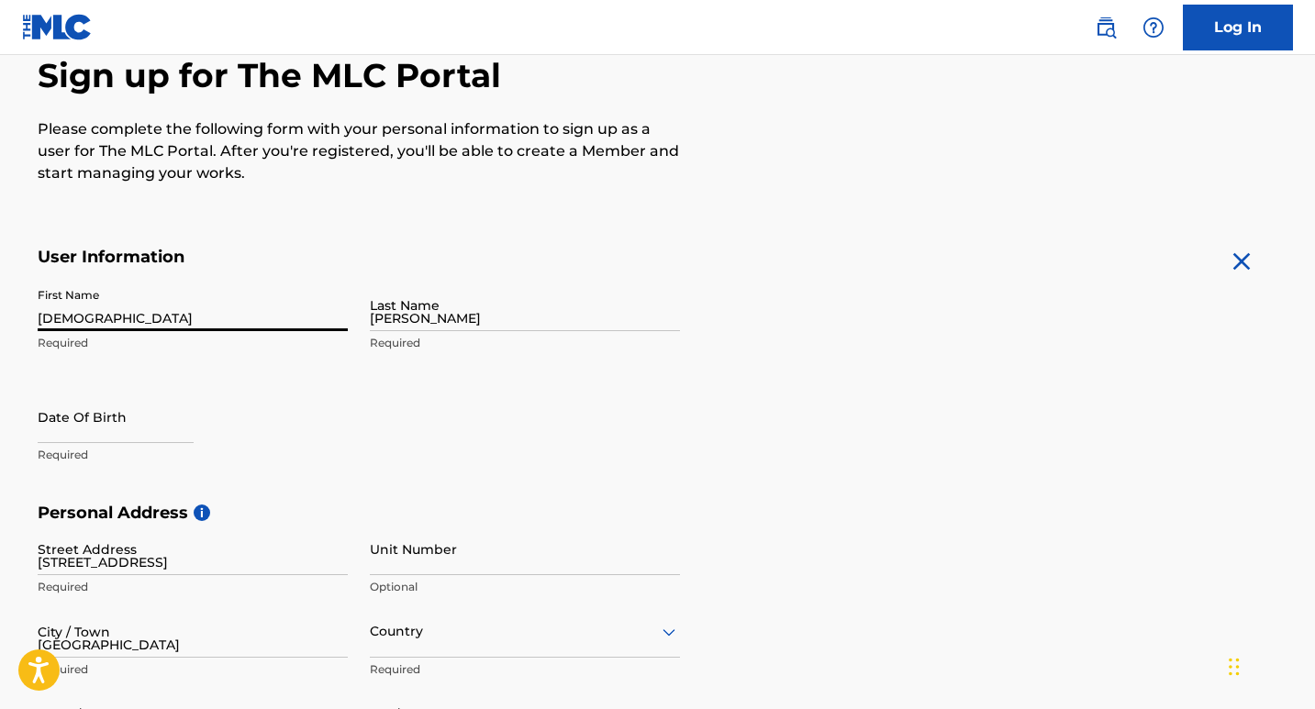
type input "[GEOGRAPHIC_DATA]"
type input "75050"
type input "1"
type input "214"
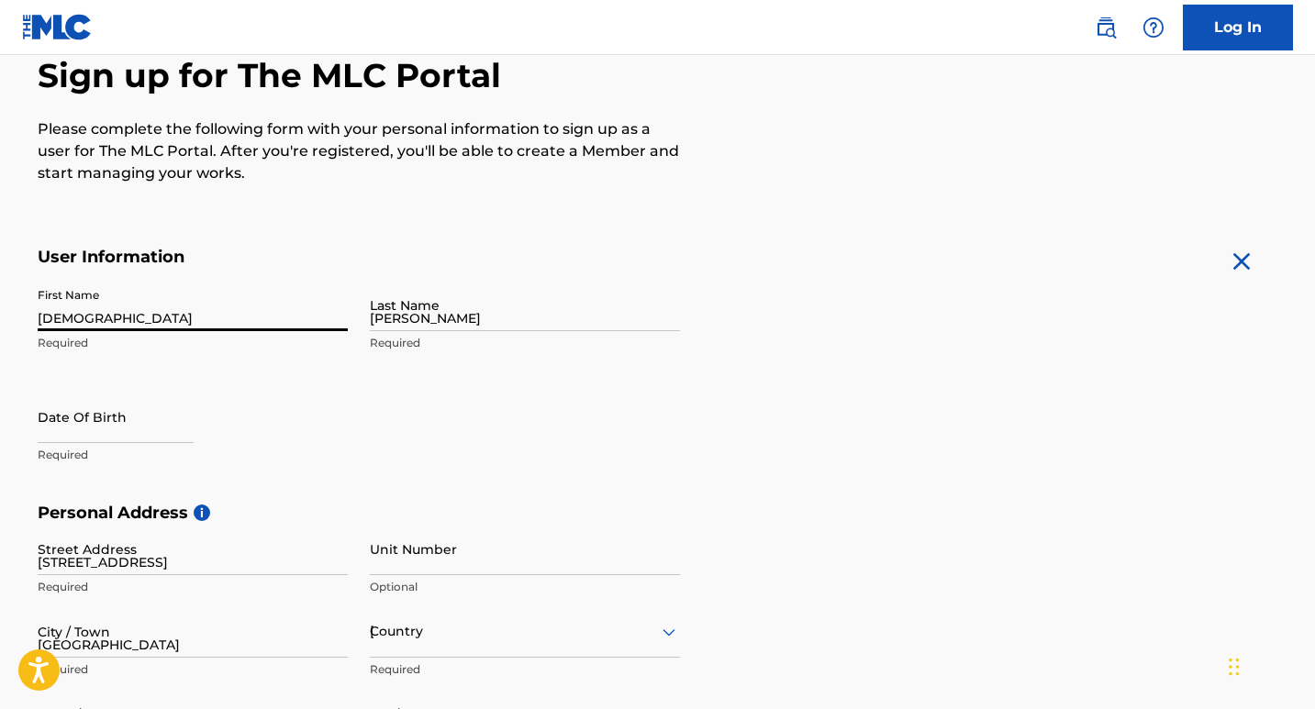
type input "2072509"
type input "[EMAIL_ADDRESS][DOMAIN_NAME]"
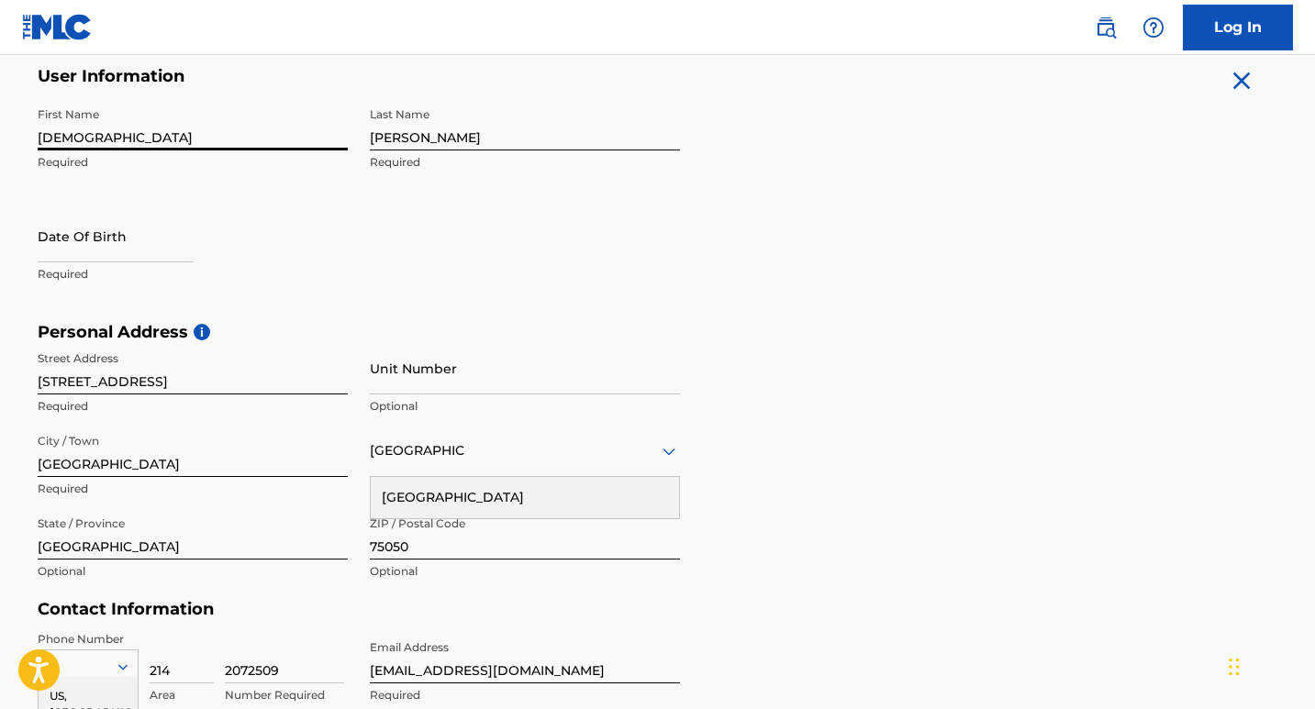
scroll to position [0, 0]
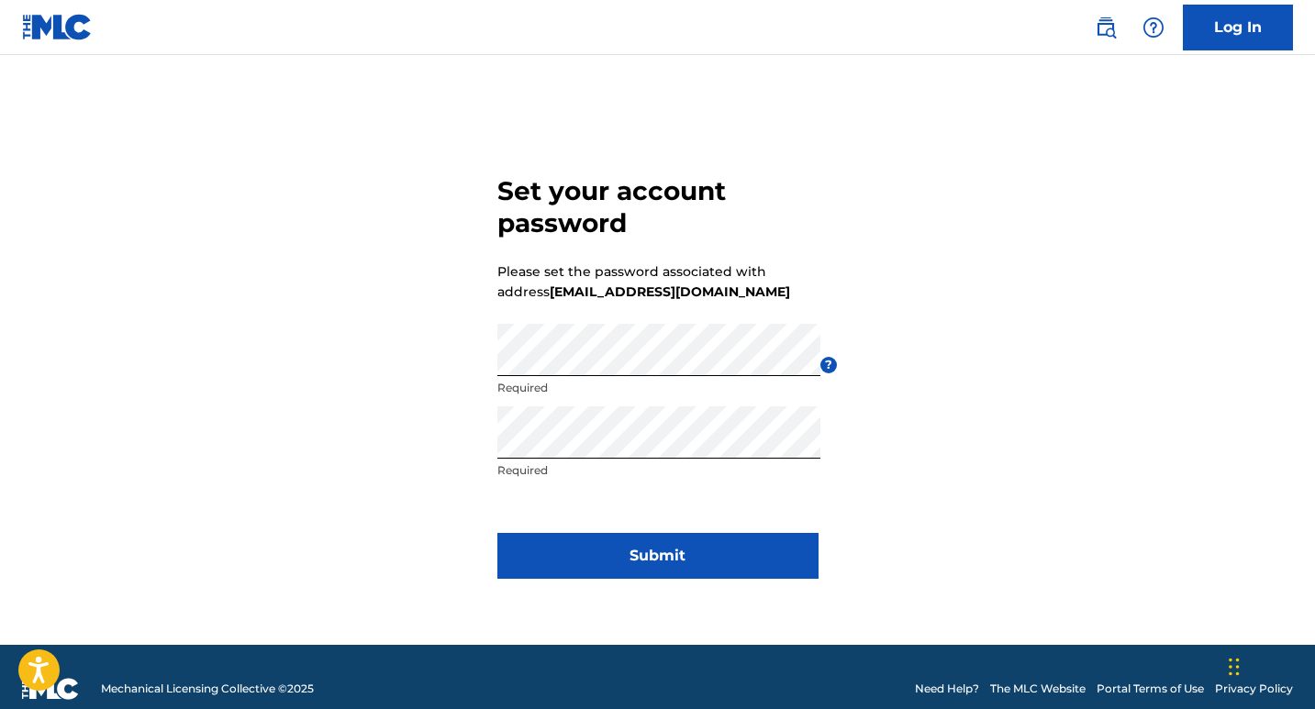
click at [638, 562] on button "Submit" at bounding box center [657, 556] width 321 height 46
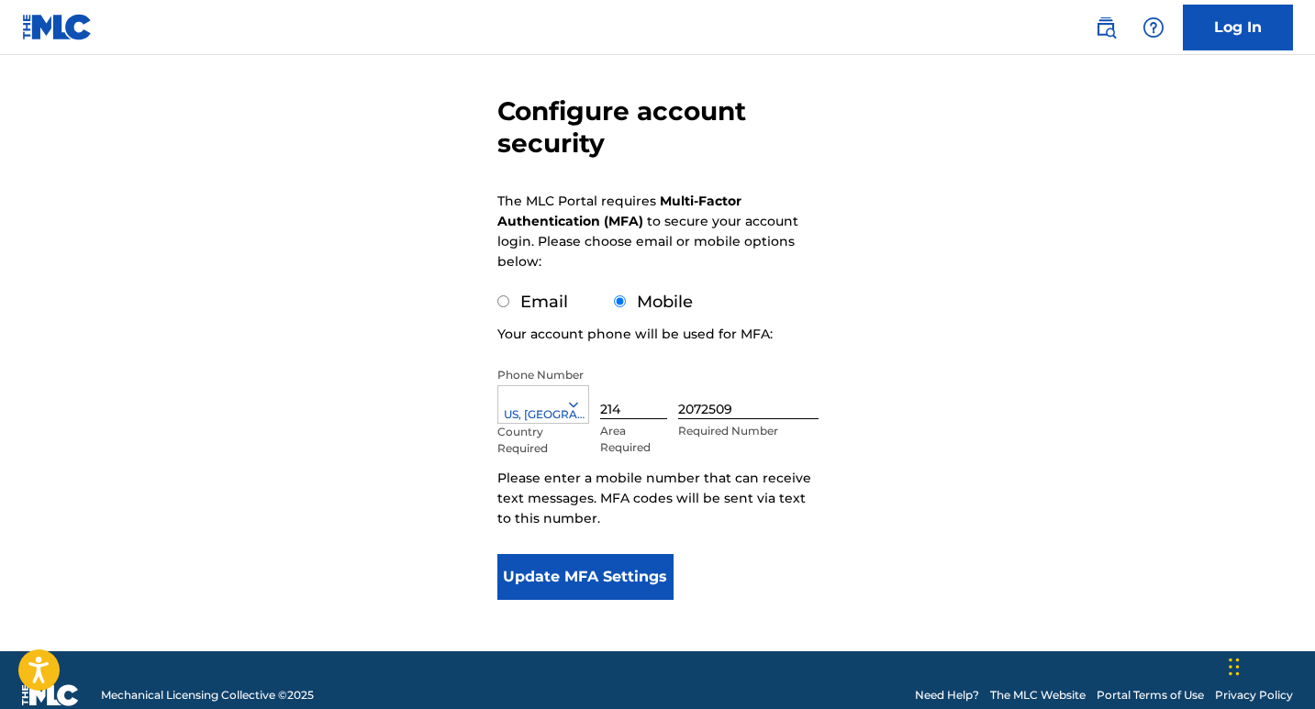
scroll to position [173, 0]
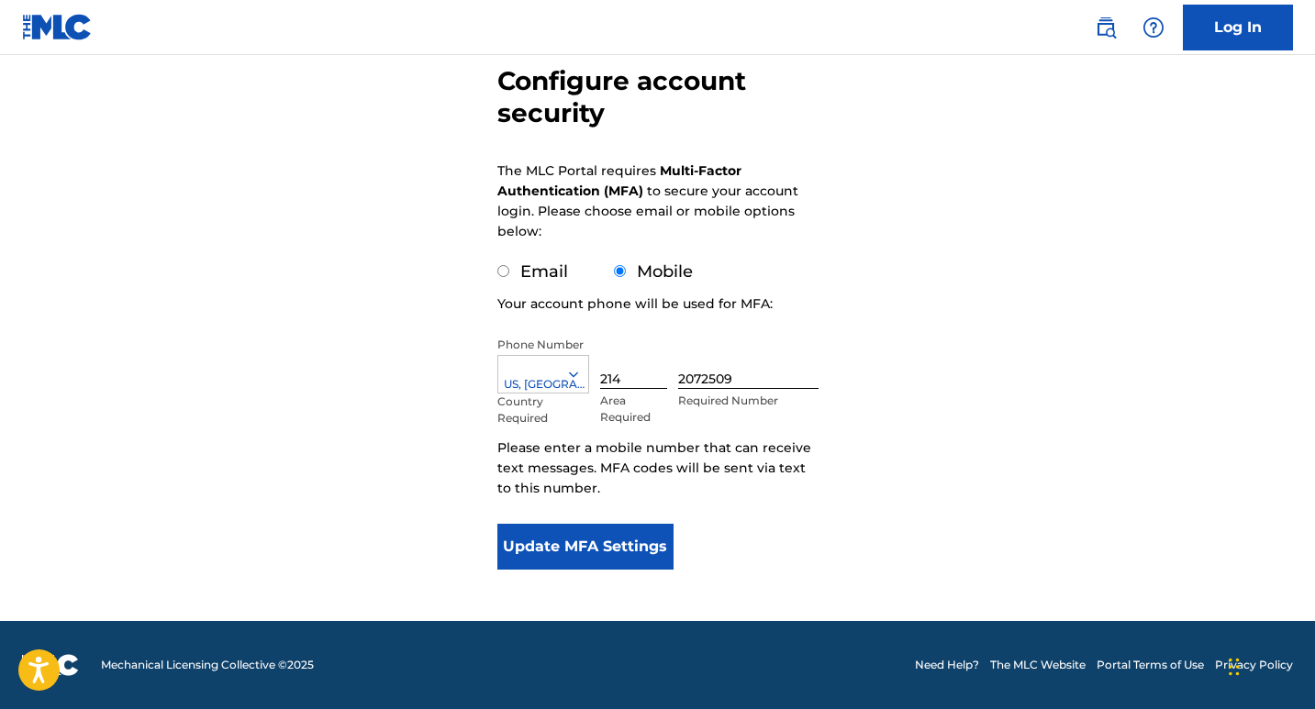
click at [501, 273] on input "Email" at bounding box center [503, 271] width 12 height 12
radio input "true"
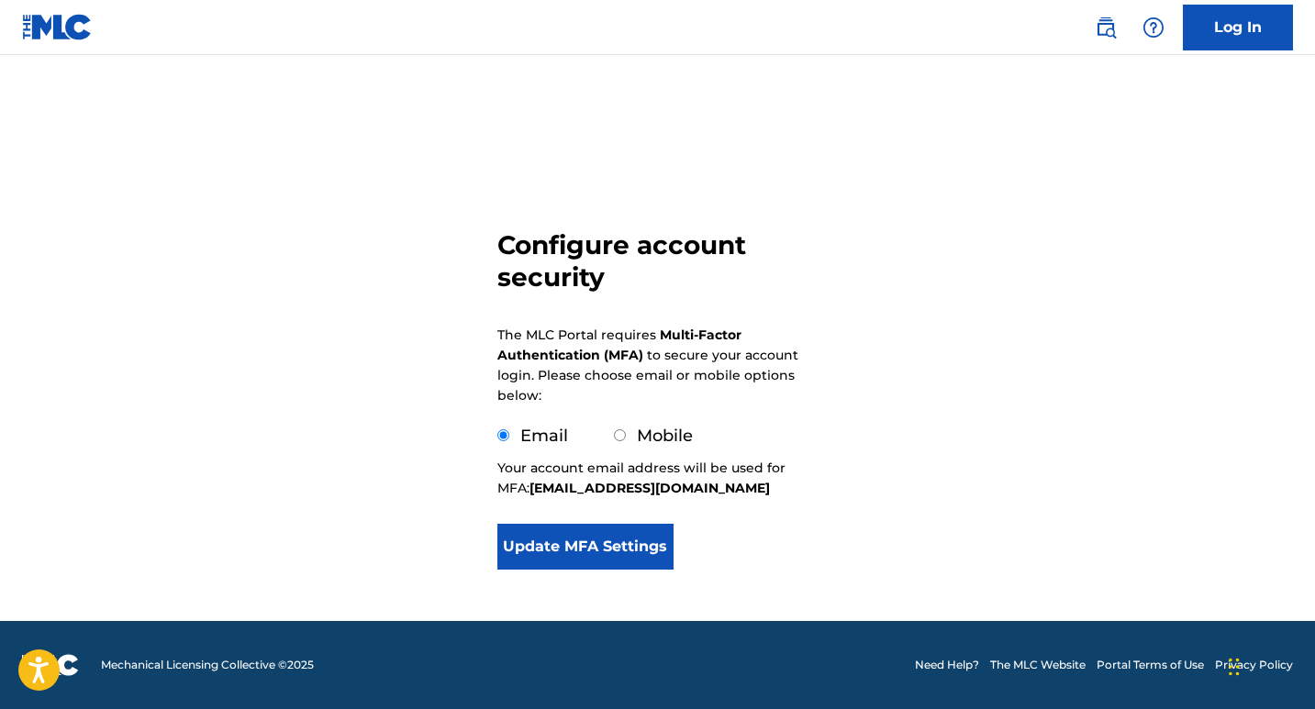
click at [608, 548] on button "Update MFA Settings" at bounding box center [585, 547] width 177 height 46
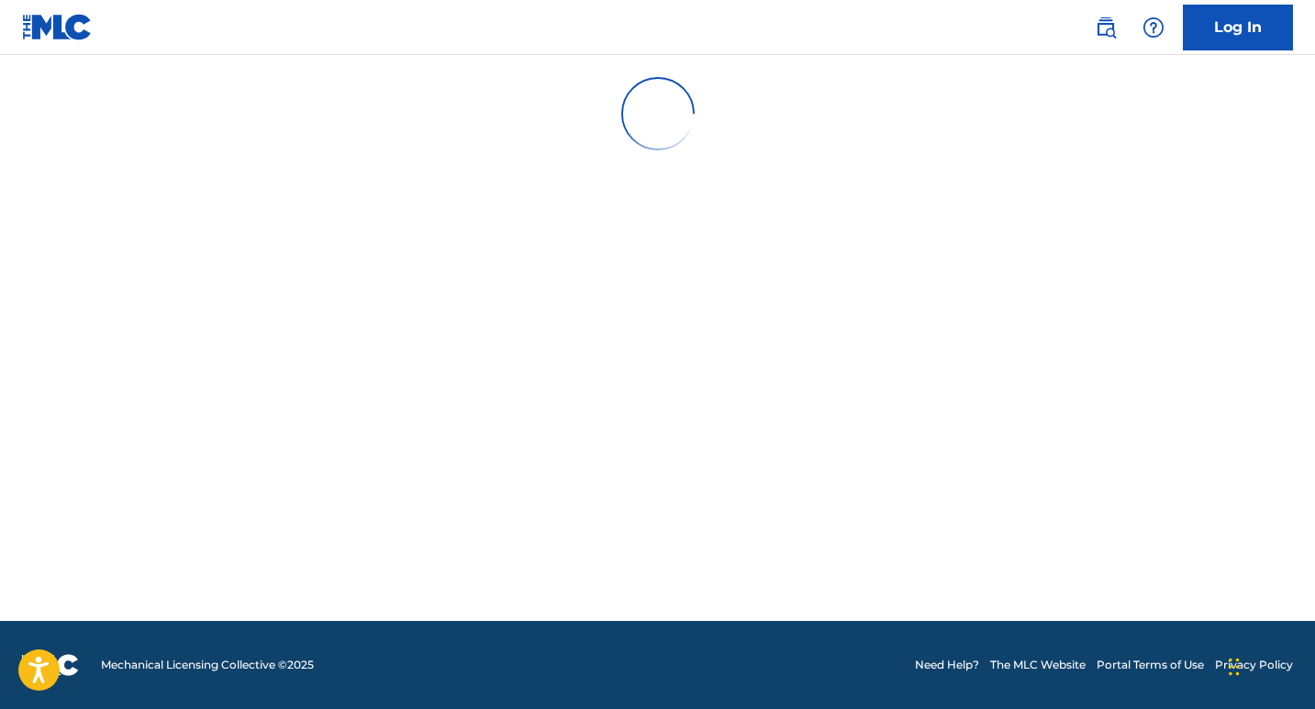
scroll to position [0, 0]
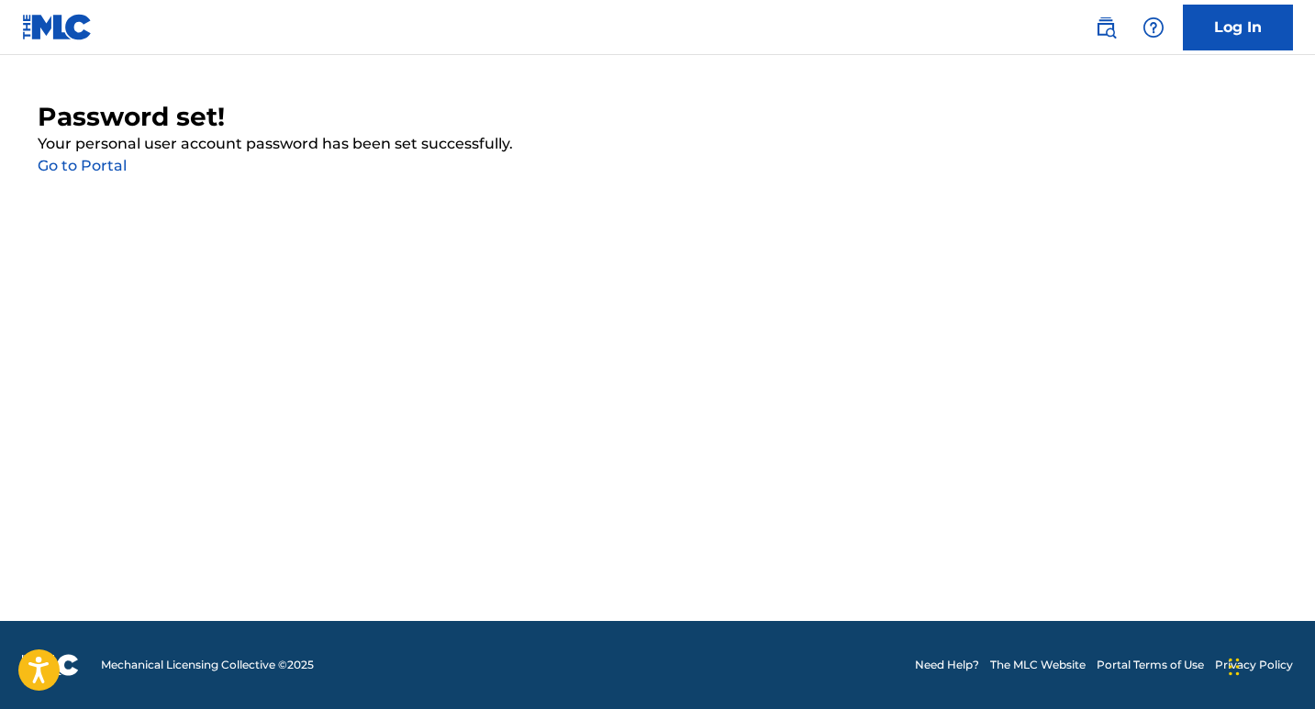
click at [96, 163] on link "Go to Portal" at bounding box center [82, 165] width 89 height 17
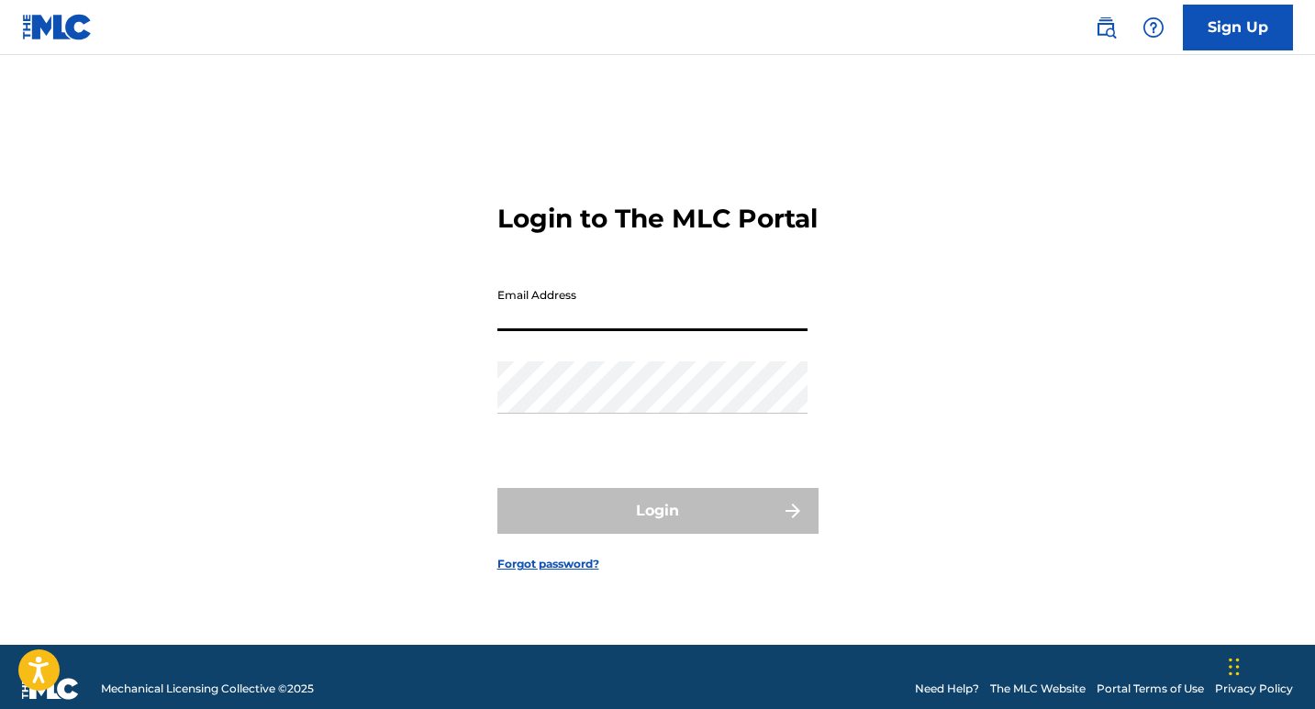
click at [529, 331] on input "Email Address" at bounding box center [652, 305] width 310 height 52
type input "[EMAIL_ADDRESS][DOMAIN_NAME]"
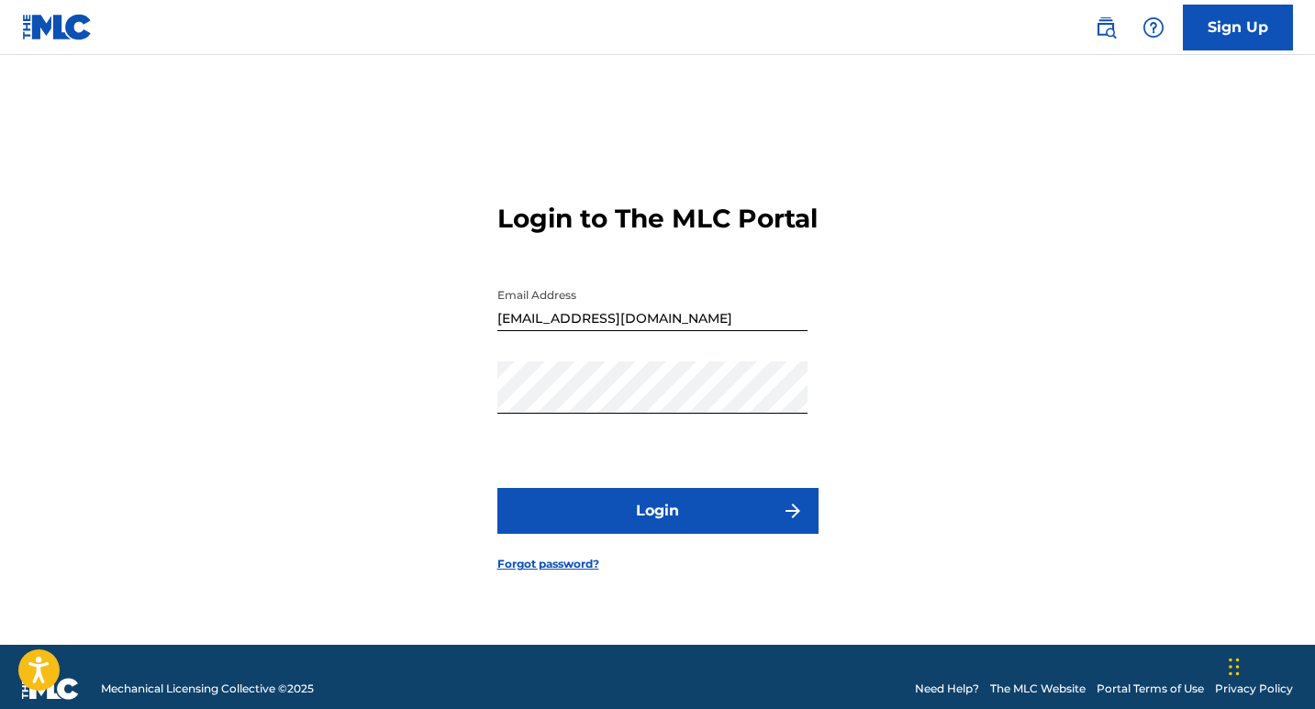
click at [651, 516] on button "Login" at bounding box center [657, 511] width 321 height 46
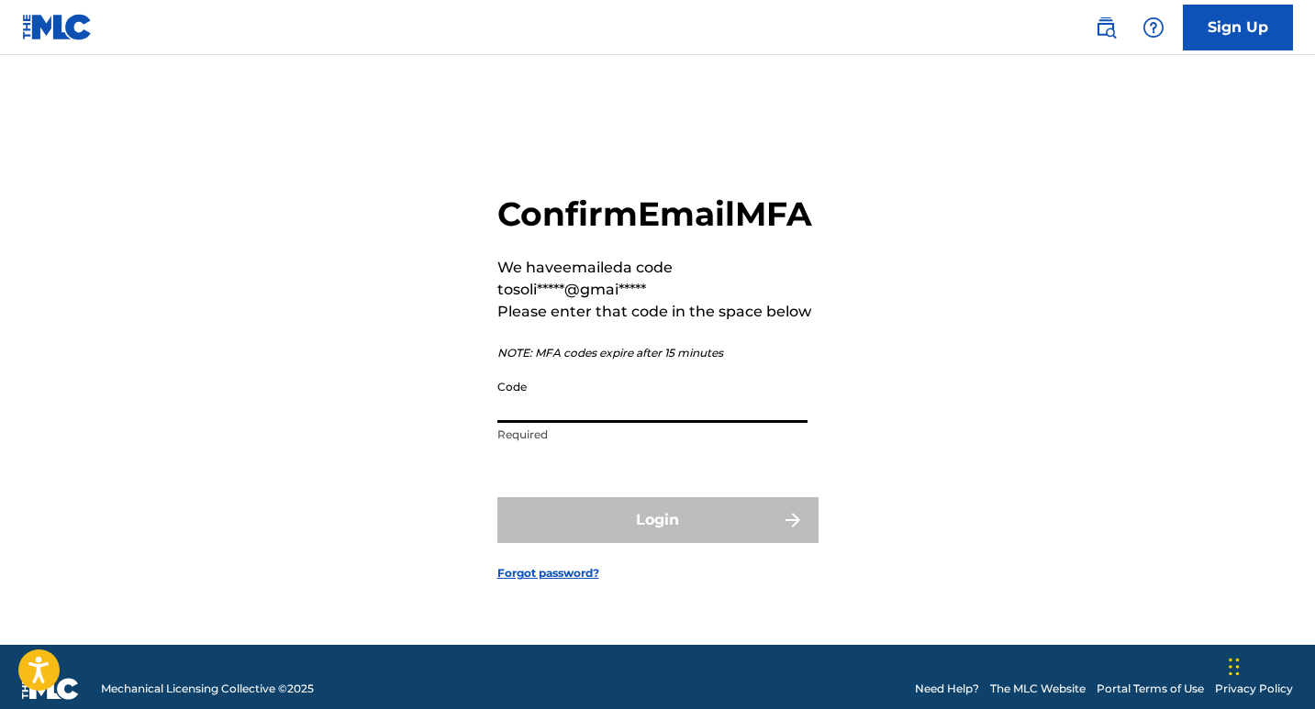
click at [548, 423] on input "Code" at bounding box center [652, 397] width 310 height 52
paste input "192033"
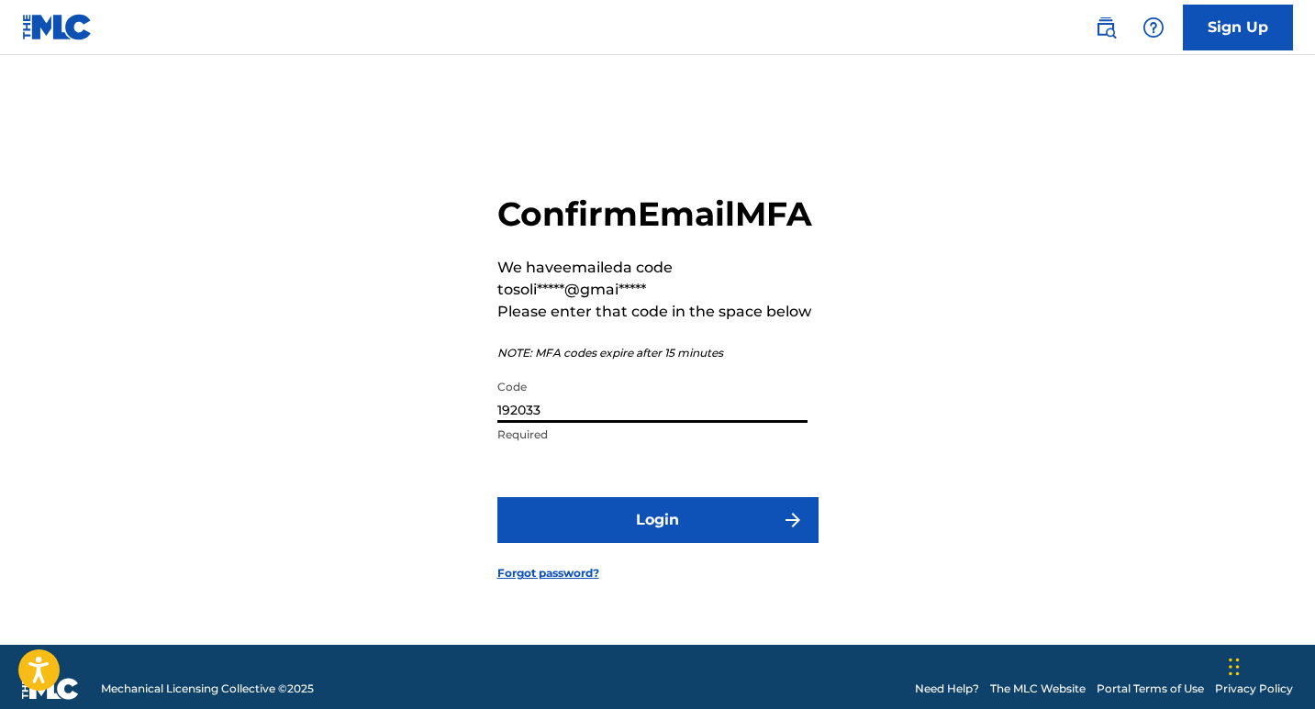
type input "192033"
click at [669, 540] on button "Login" at bounding box center [657, 520] width 321 height 46
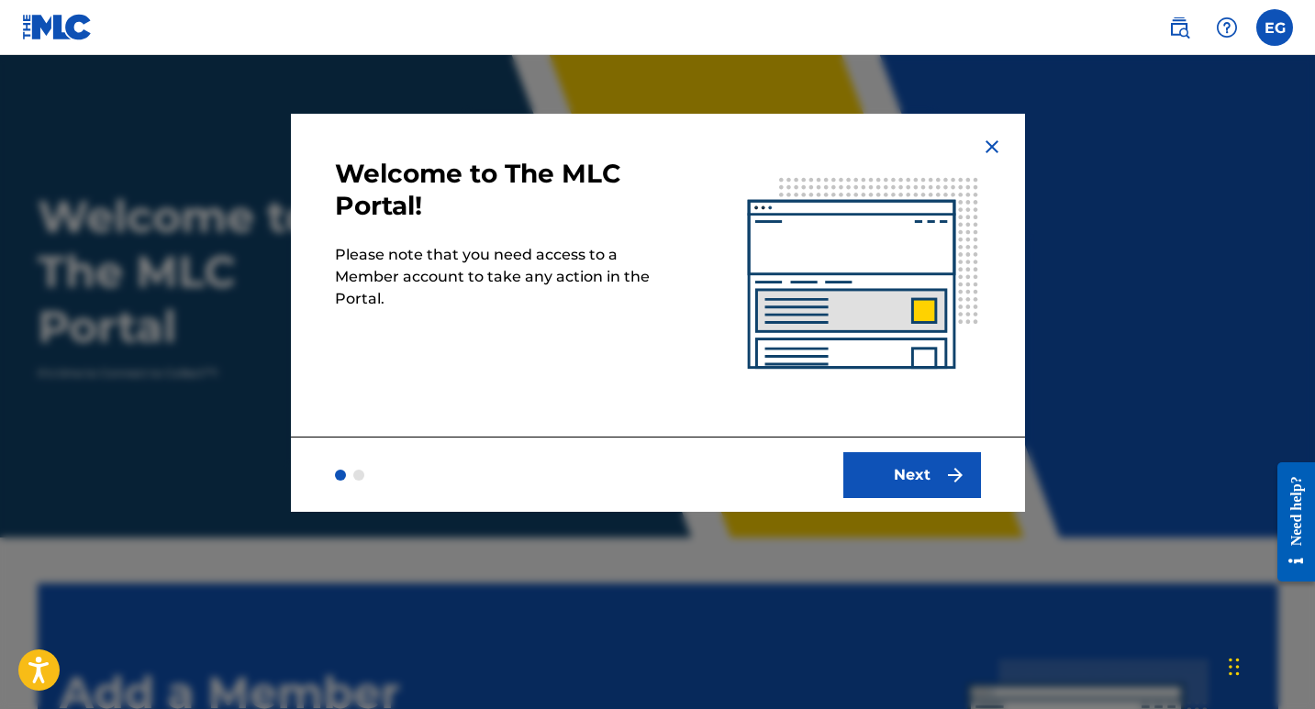
click at [928, 484] on button "Next" at bounding box center [912, 475] width 138 height 46
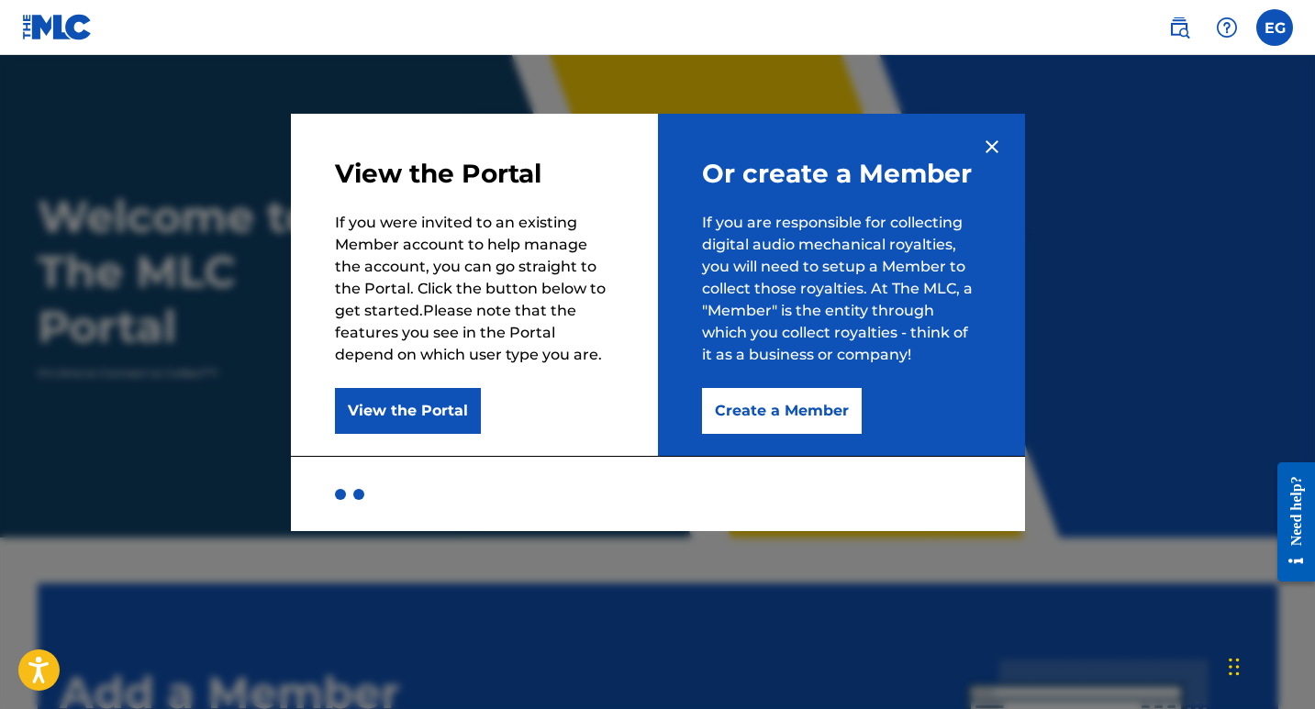
click at [803, 416] on button "Create a Member" at bounding box center [782, 411] width 160 height 46
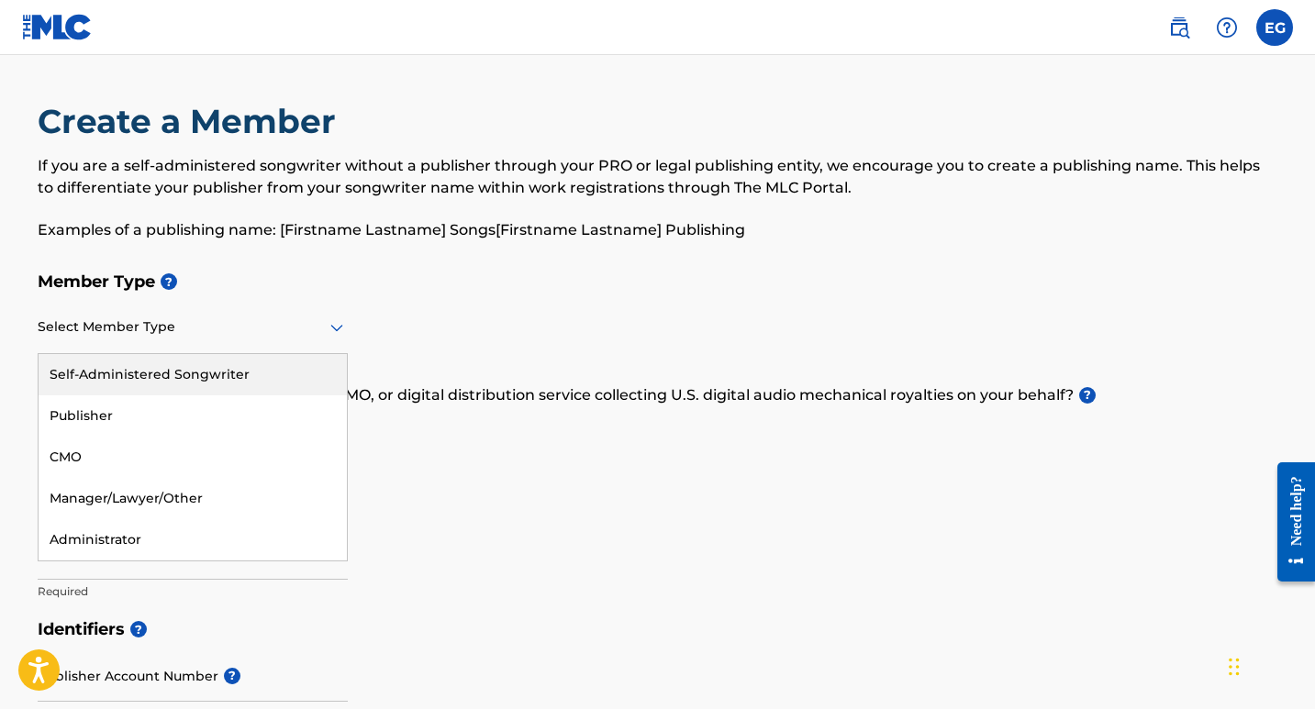
click at [331, 329] on icon at bounding box center [337, 328] width 22 height 22
click at [218, 376] on div "Self-Administered Songwriter" at bounding box center [193, 374] width 308 height 41
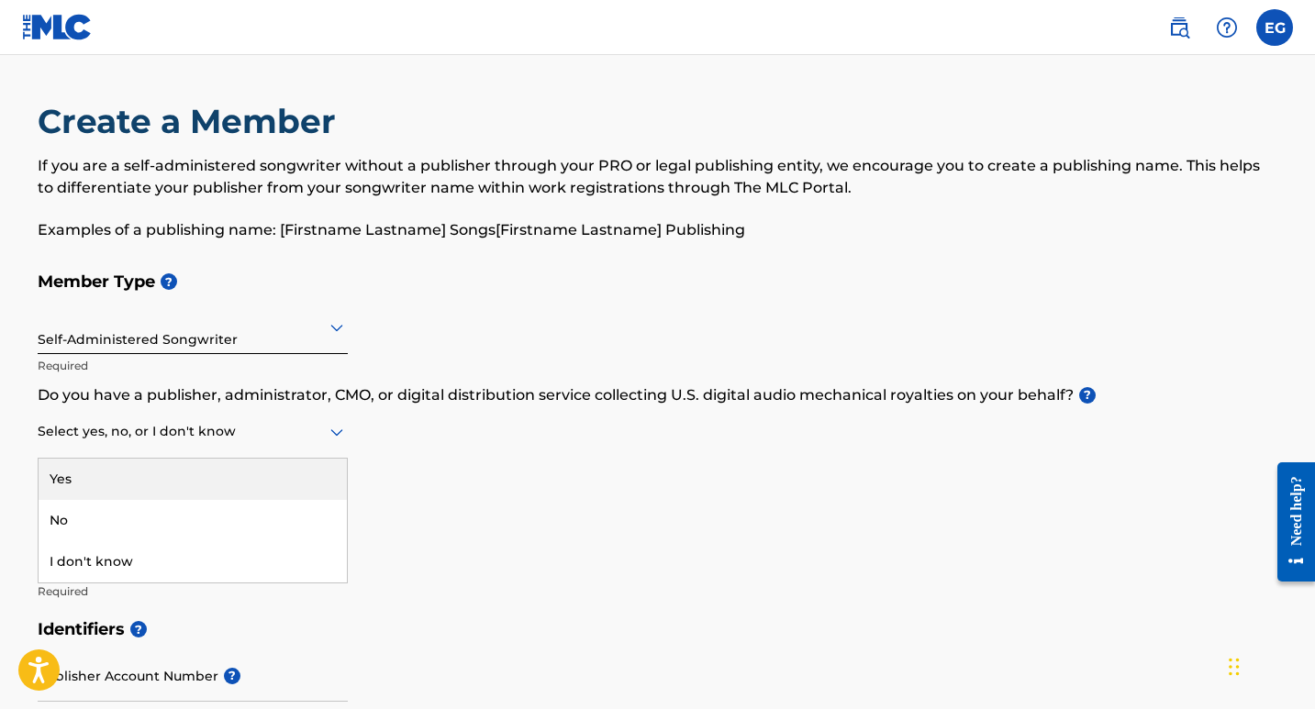
click at [335, 432] on icon at bounding box center [336, 432] width 13 height 7
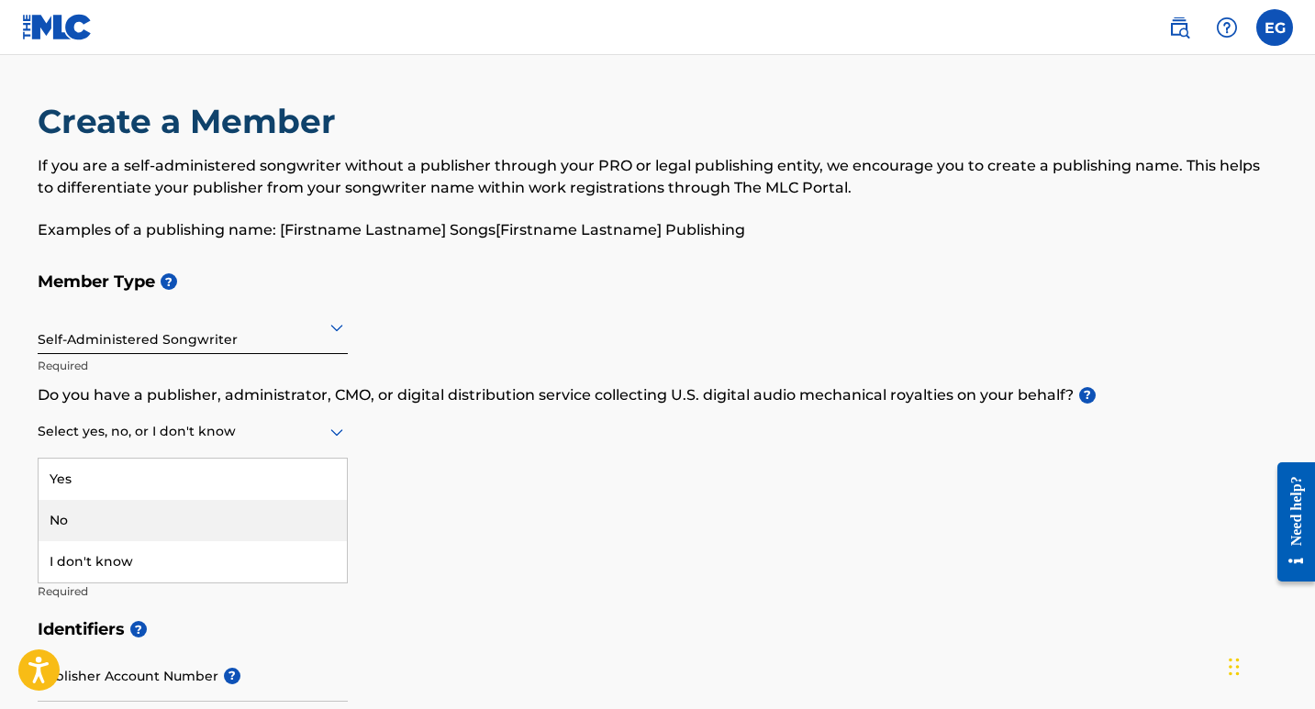
click at [73, 522] on div "No" at bounding box center [193, 520] width 308 height 41
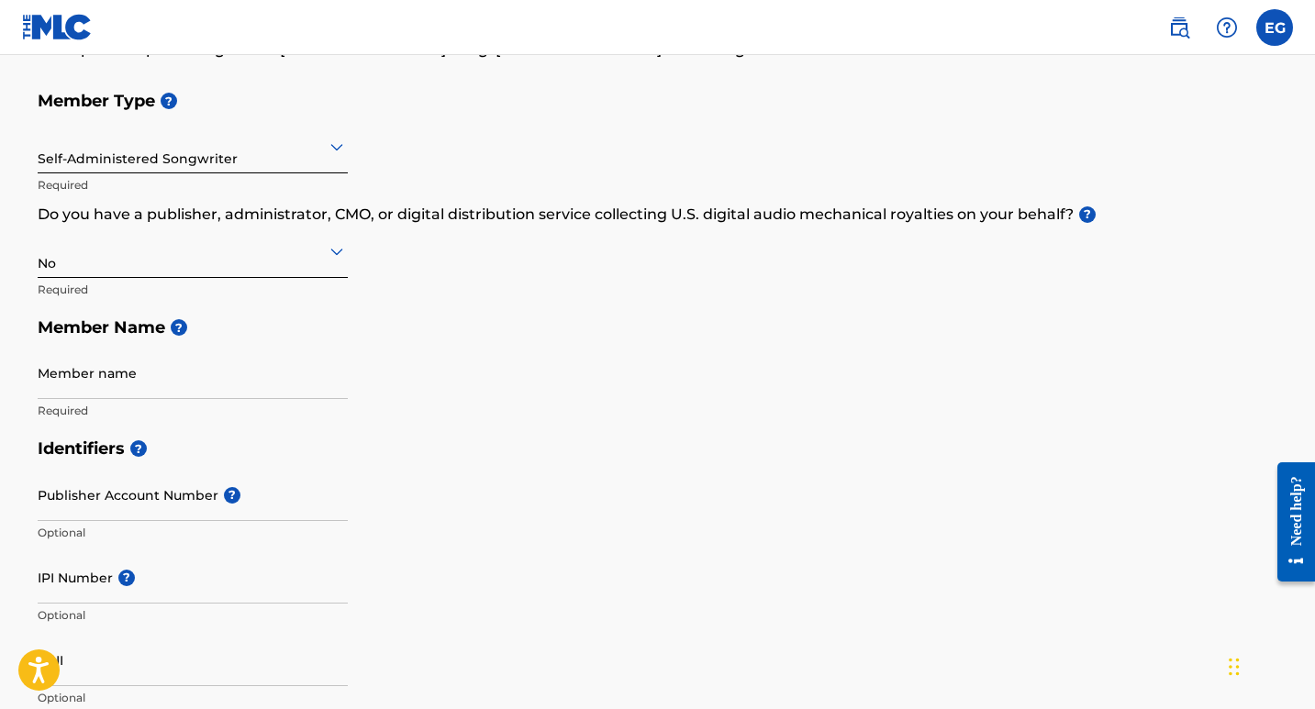
scroll to position [184, 0]
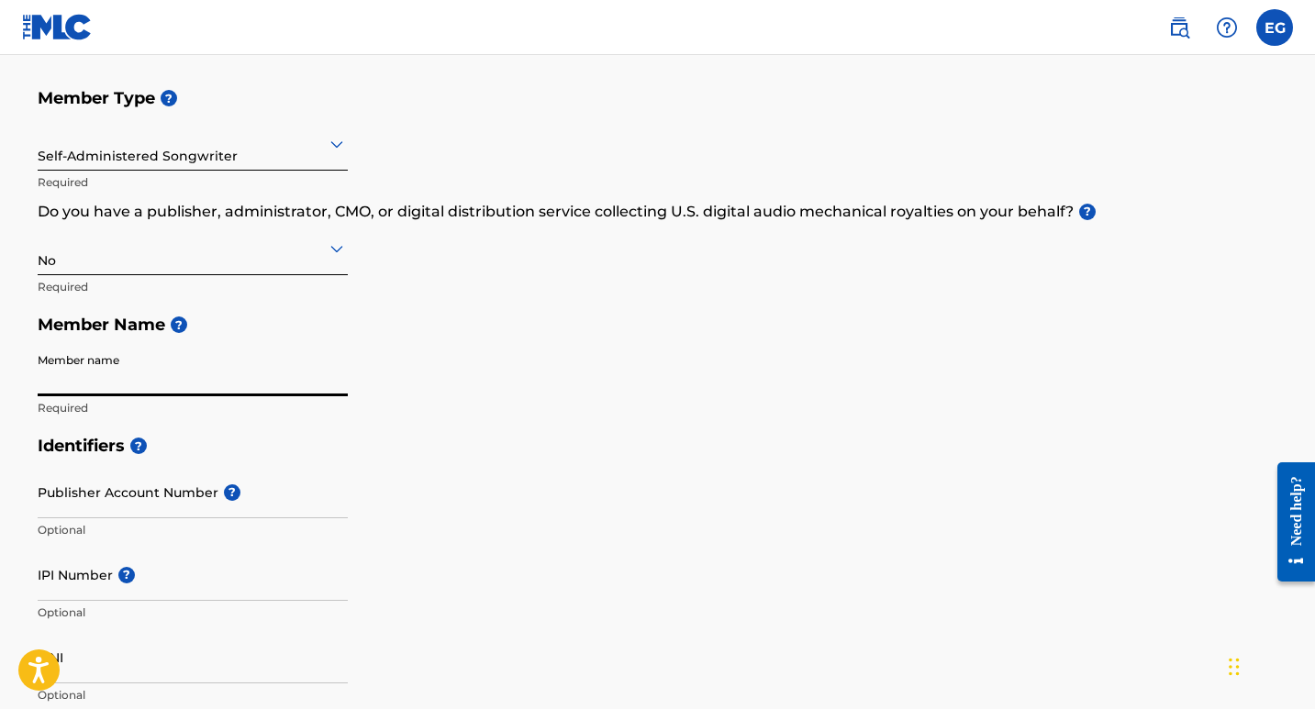
click at [143, 382] on input "Member name" at bounding box center [193, 370] width 310 height 52
type input "Evangelina Gonzalez"
type input "[STREET_ADDRESS]"
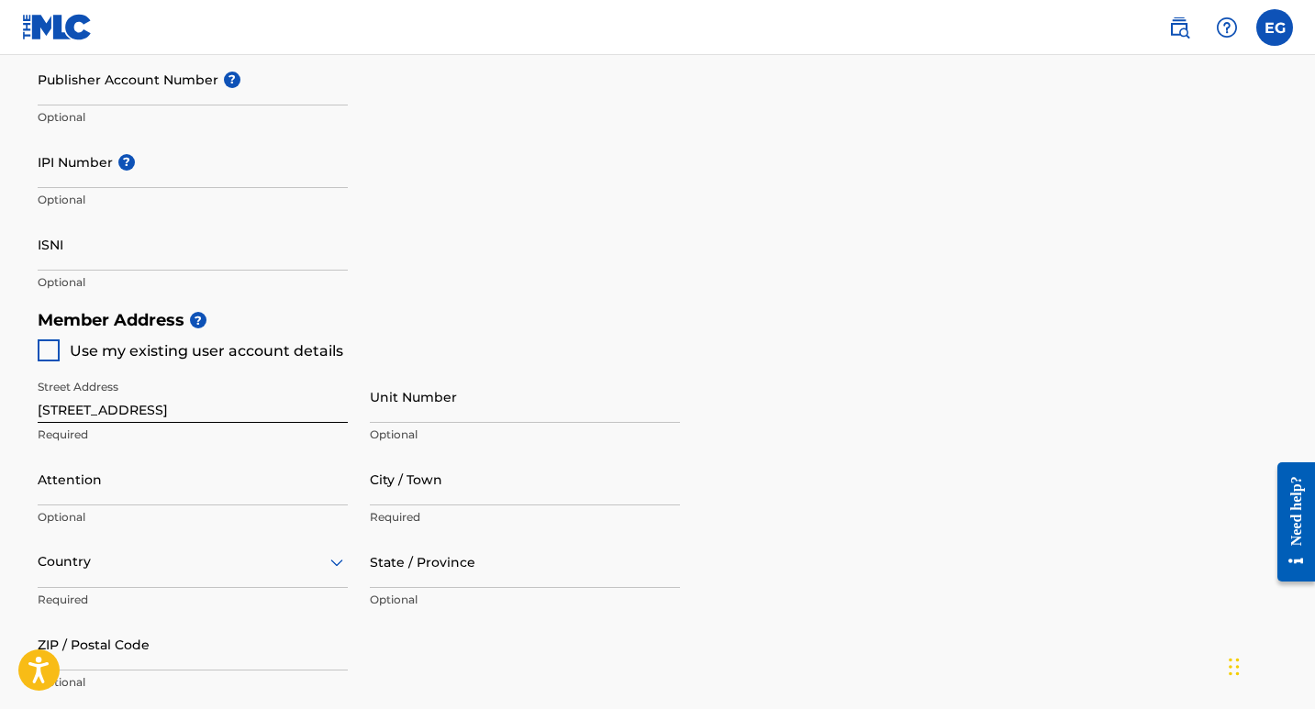
scroll to position [642, 0]
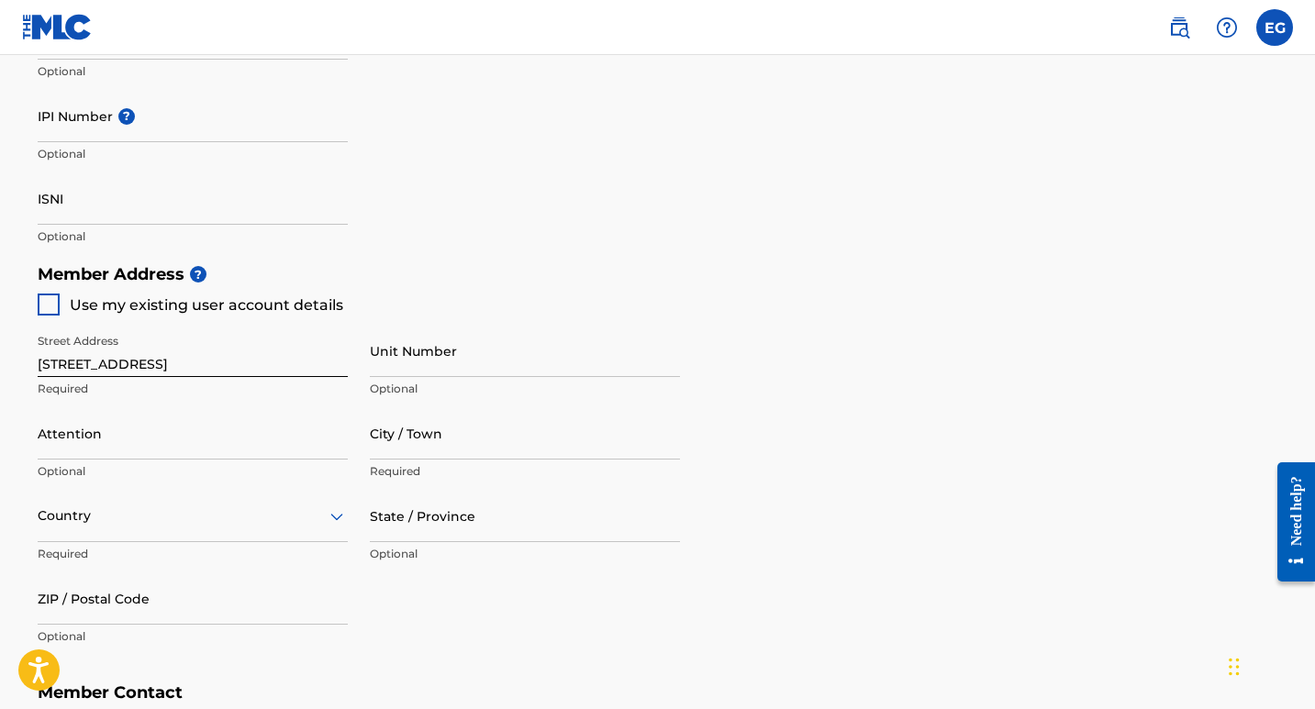
click at [56, 303] on div at bounding box center [49, 305] width 22 height 22
type input "[GEOGRAPHIC_DATA]"
type input "75050"
type input "214"
type input "2072509"
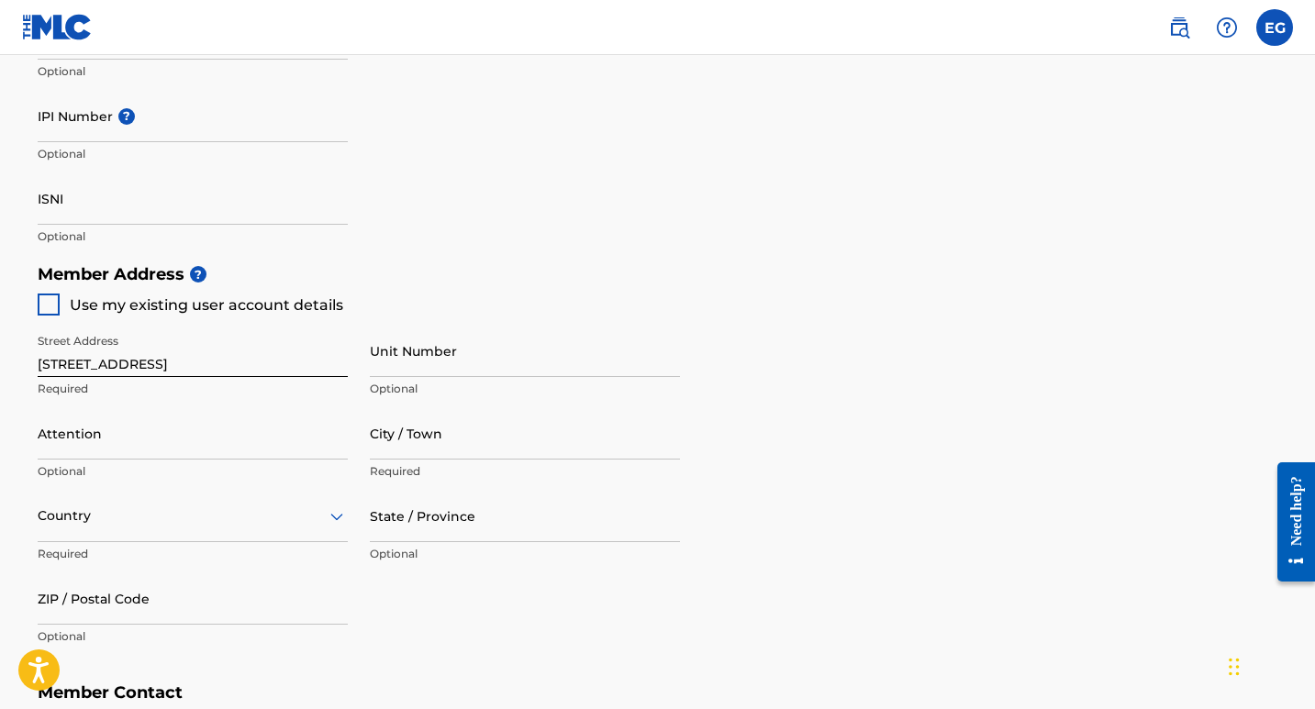
type input "[EMAIL_ADDRESS][DOMAIN_NAME]"
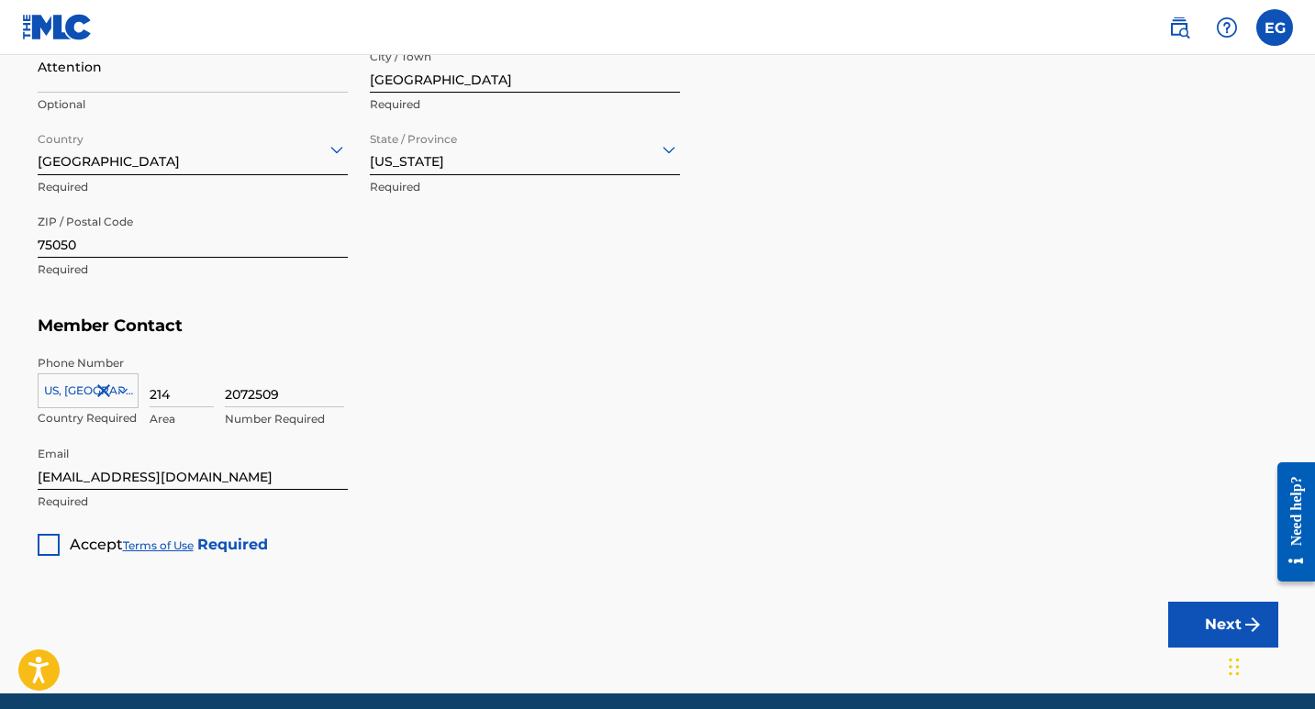
scroll to position [1082, 0]
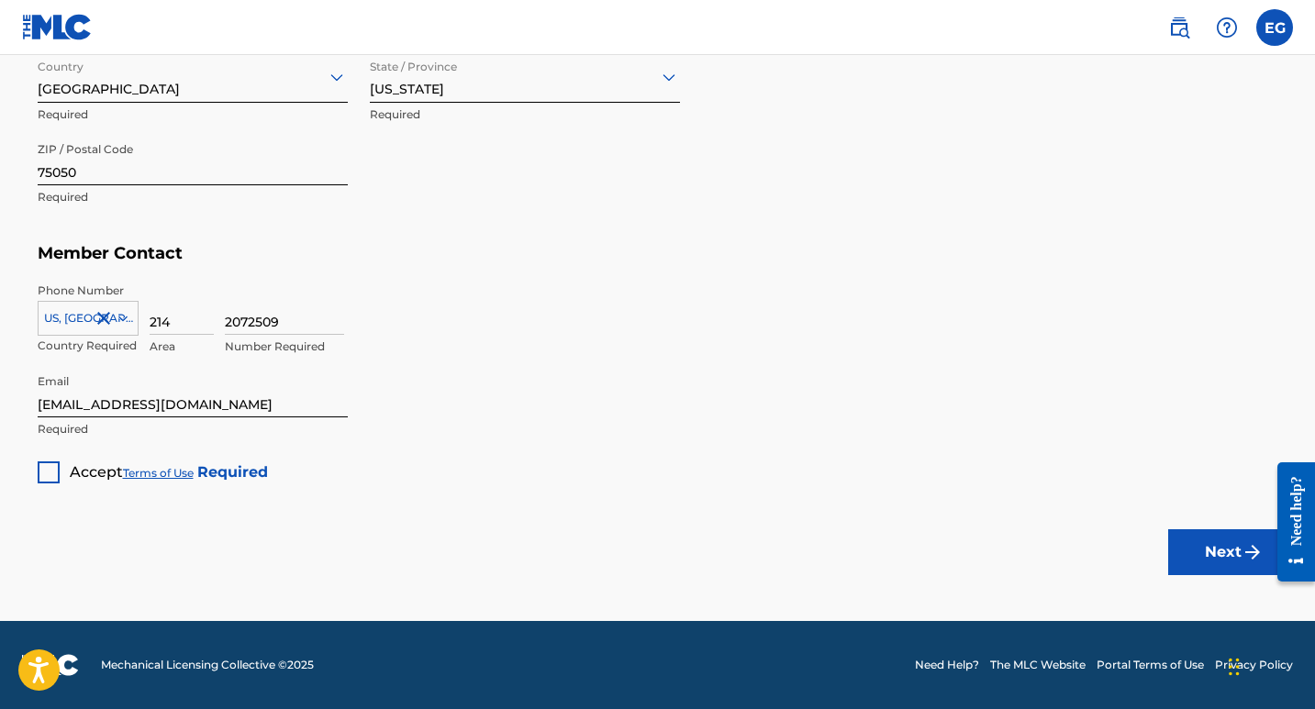
click at [51, 474] on div at bounding box center [49, 473] width 22 height 22
click at [1222, 559] on button "Next" at bounding box center [1223, 552] width 110 height 46
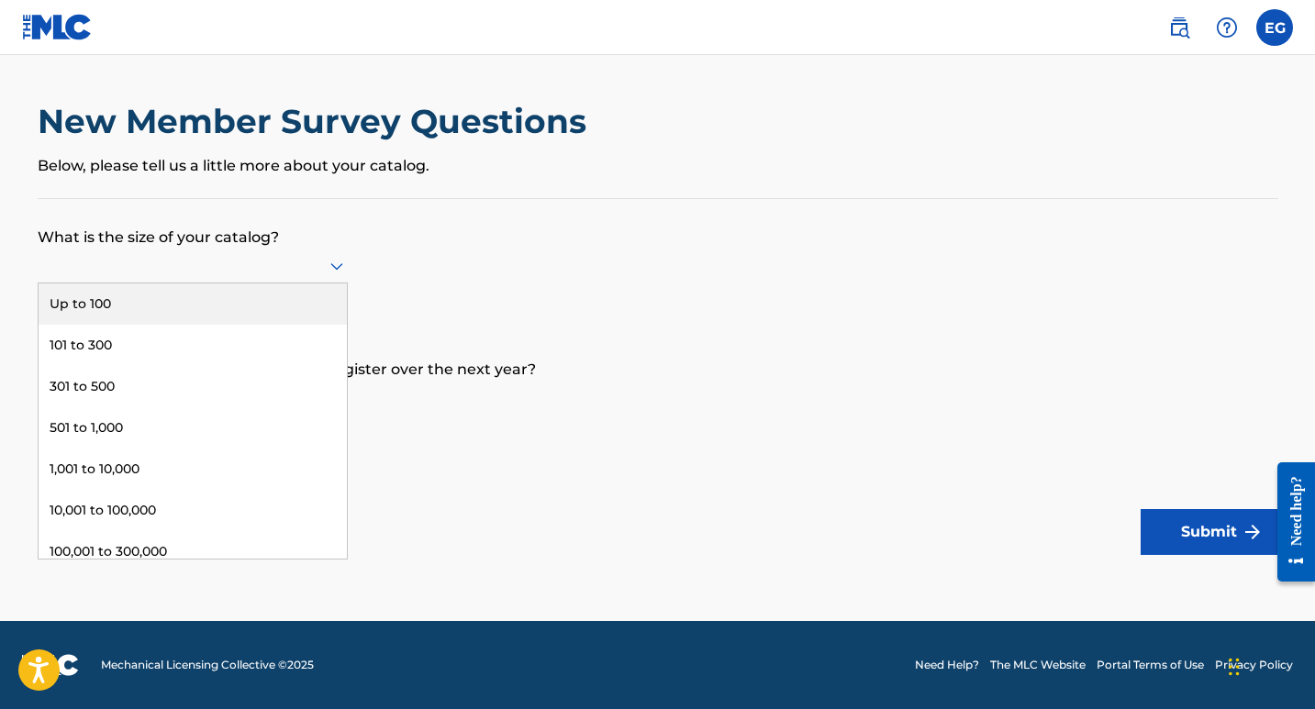
click at [334, 264] on icon at bounding box center [337, 266] width 22 height 22
click at [111, 304] on div "Up to 100" at bounding box center [193, 304] width 308 height 41
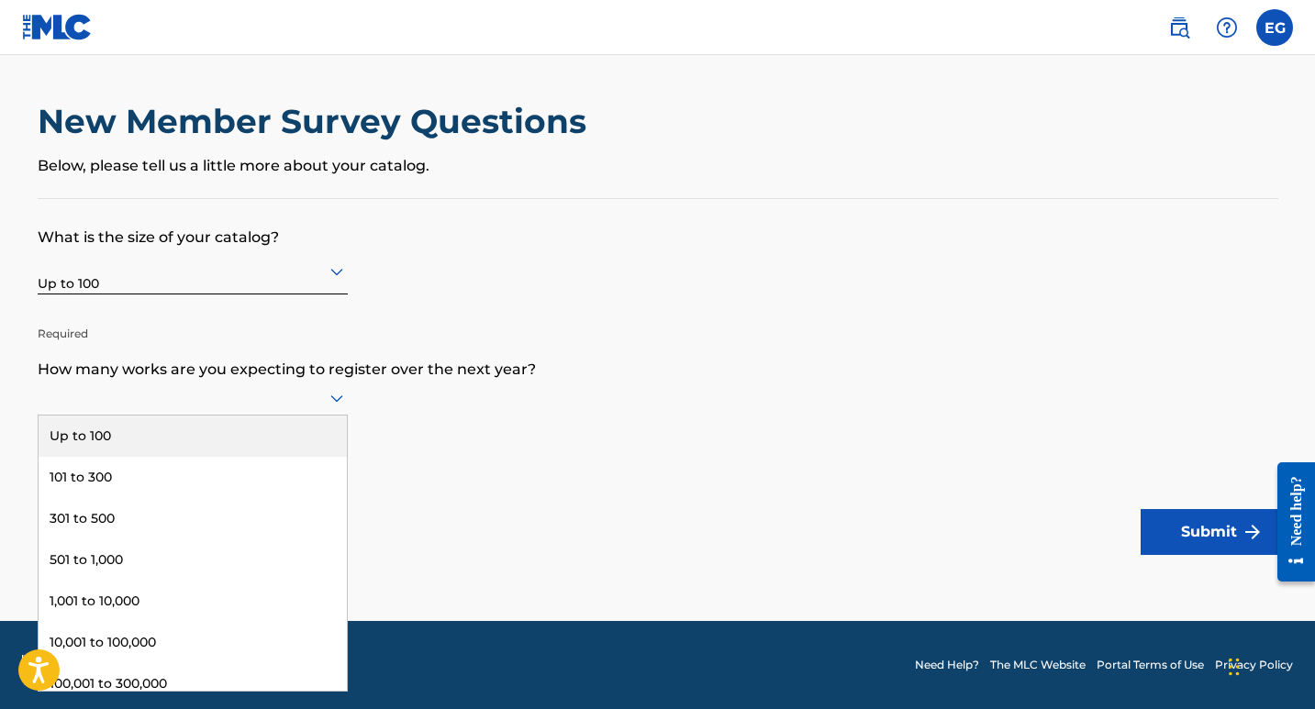
click at [337, 400] on icon at bounding box center [336, 398] width 13 height 7
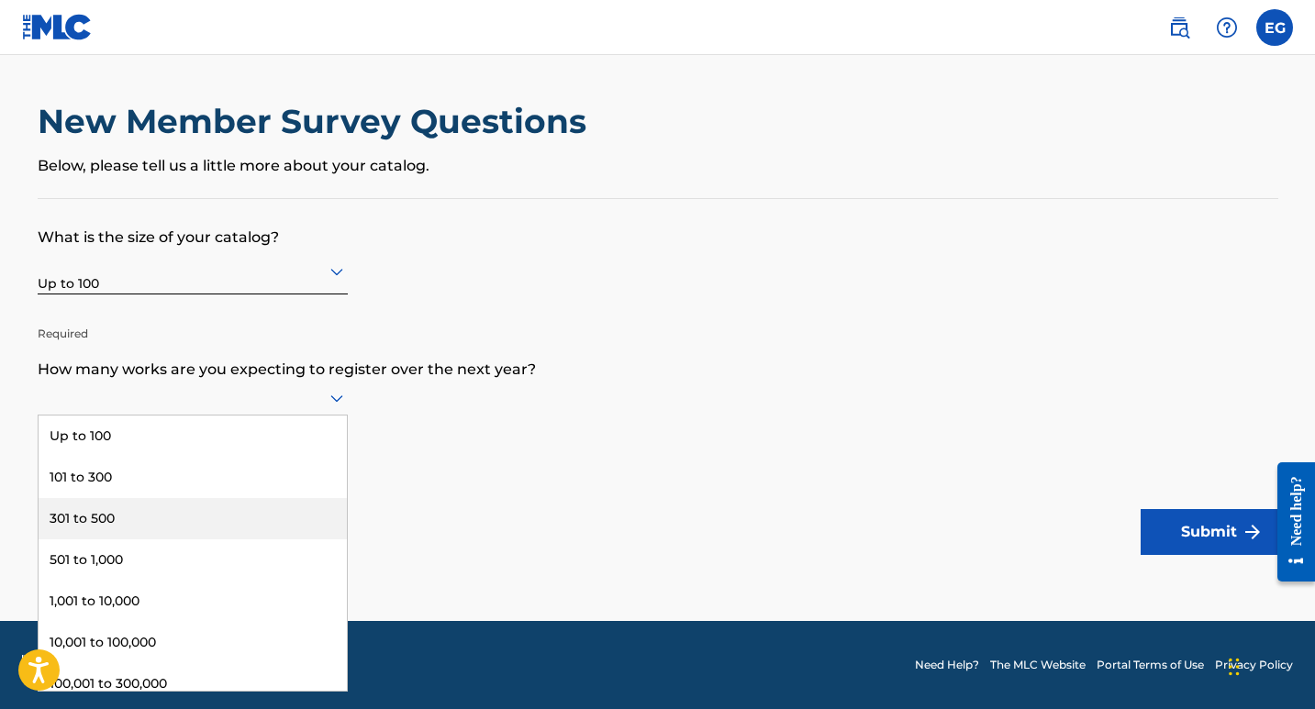
click at [115, 514] on div "301 to 500" at bounding box center [193, 518] width 308 height 41
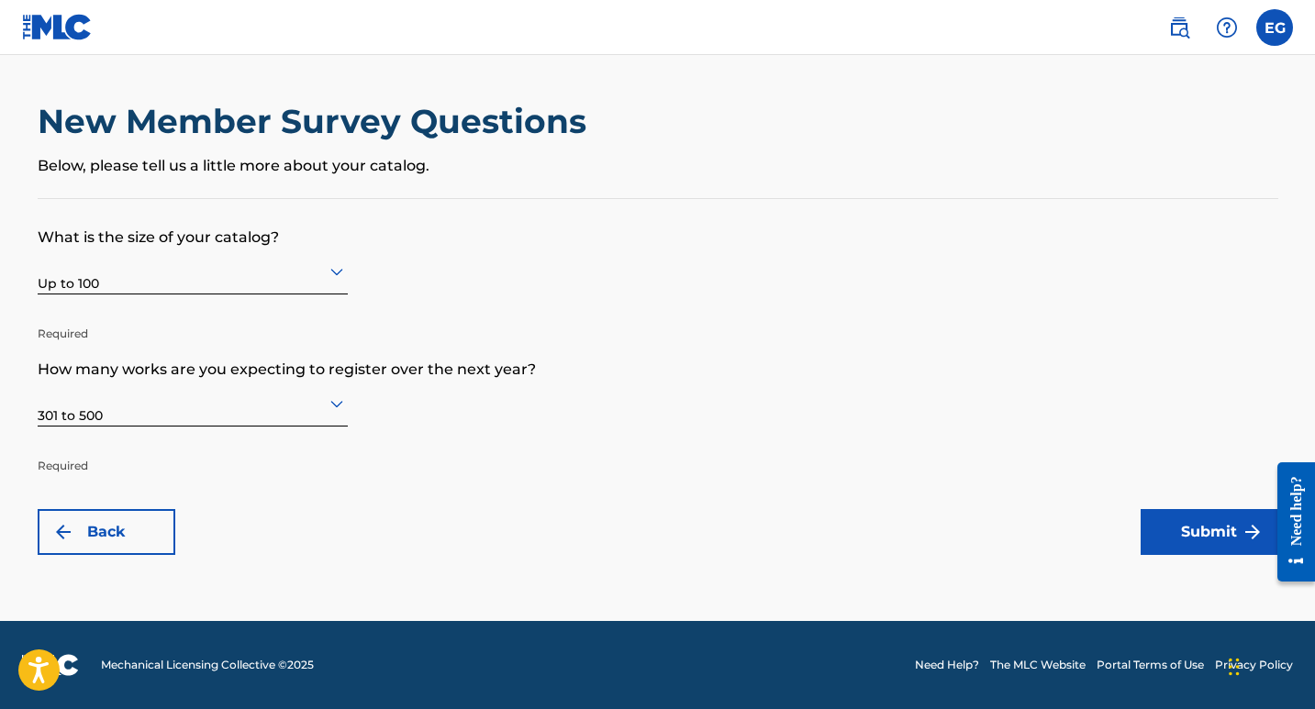
click at [1197, 527] on button "Submit" at bounding box center [1210, 532] width 138 height 46
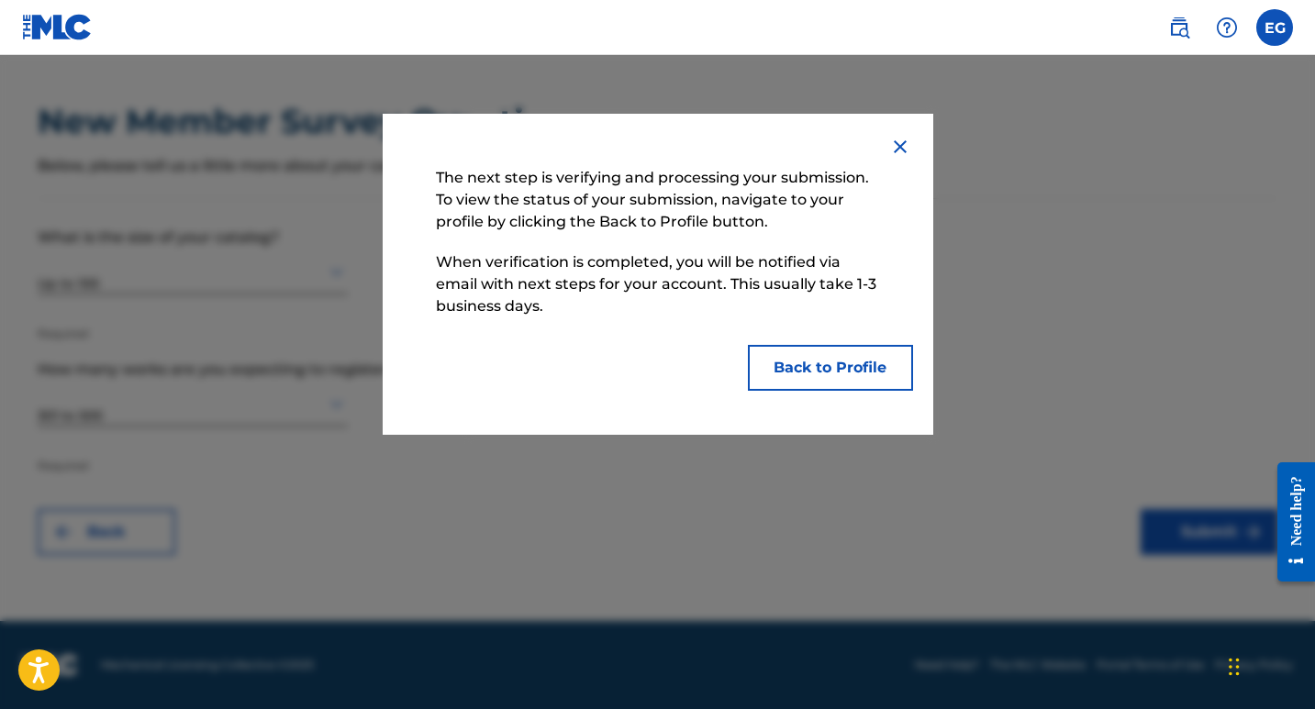
click at [856, 371] on button "Back to Profile" at bounding box center [830, 368] width 165 height 46
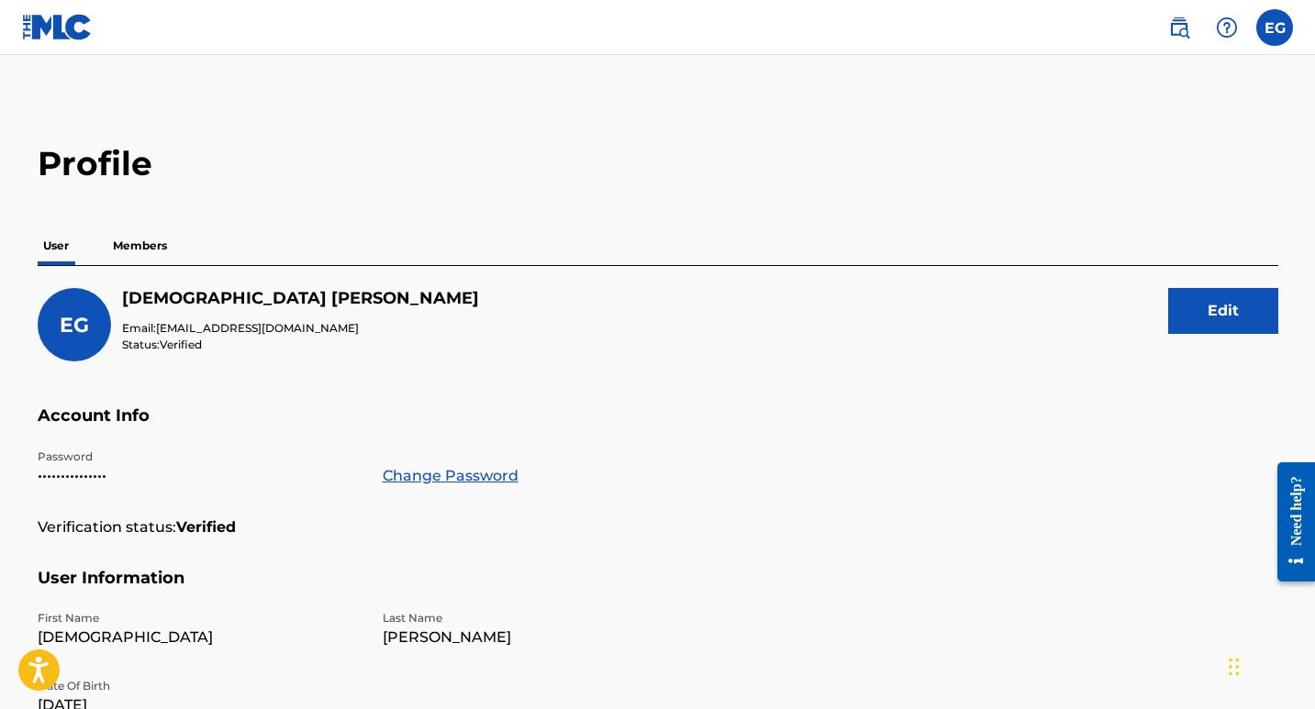
click at [1267, 37] on label at bounding box center [1274, 27] width 37 height 37
click at [1275, 28] on input "EG Evangelina Gonzalez solisbeba@gmail.com Notification Preferences Profile Log…" at bounding box center [1275, 28] width 0 height 0
click at [885, 140] on main "Profile User Members EG Evangelina Gonzalez Email: solisbeba@gmail.com Status: …" at bounding box center [657, 601] width 1315 height 1092
click at [148, 248] on p "Members" at bounding box center [139, 246] width 65 height 39
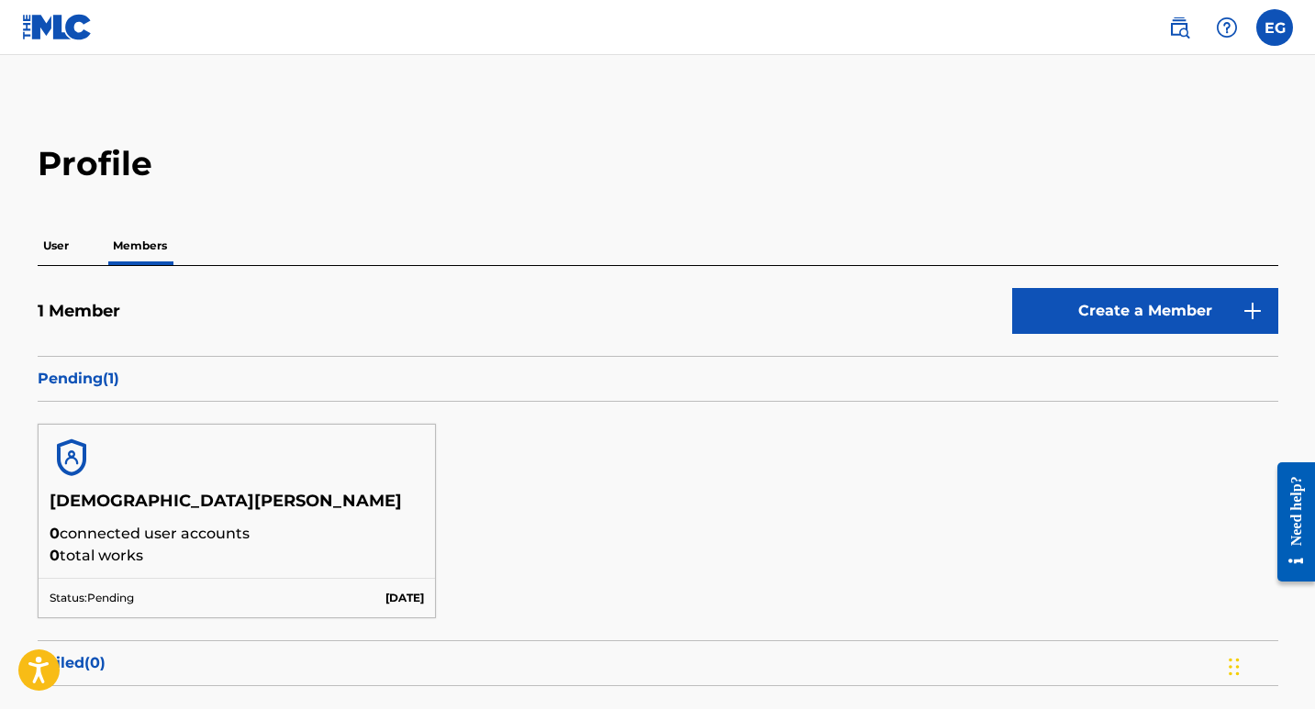
click at [1248, 306] on img at bounding box center [1253, 311] width 22 height 22
click at [91, 381] on p "Pending ( 1 )" at bounding box center [658, 379] width 1241 height 22
